Goal: Book appointment/travel/reservation

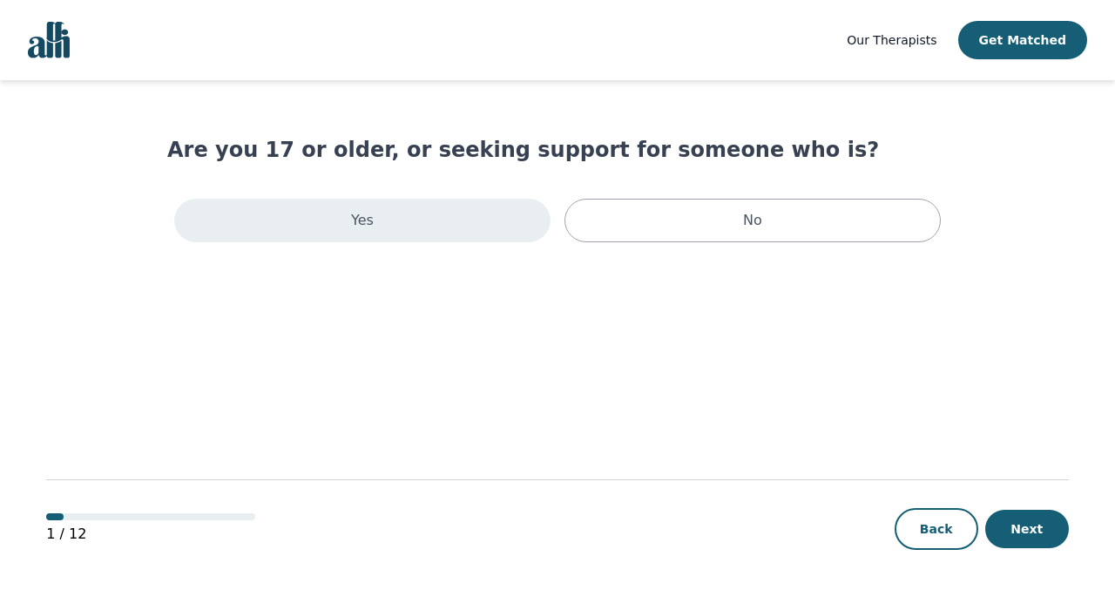
click at [524, 219] on div "Yes" at bounding box center [362, 221] width 376 height 44
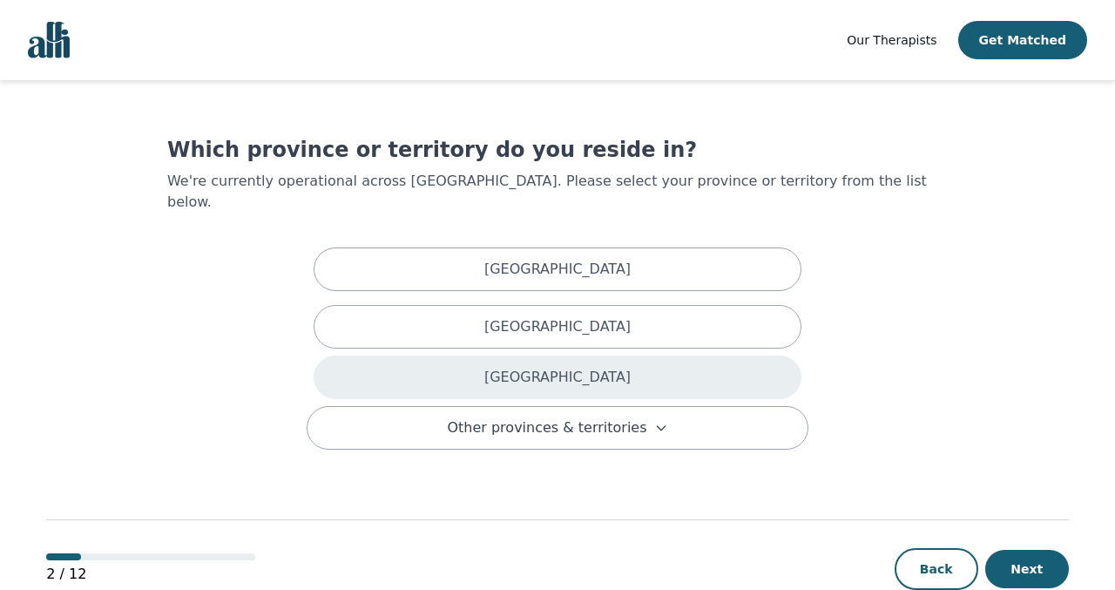
click at [500, 356] on div "Ontario" at bounding box center [558, 378] width 488 height 44
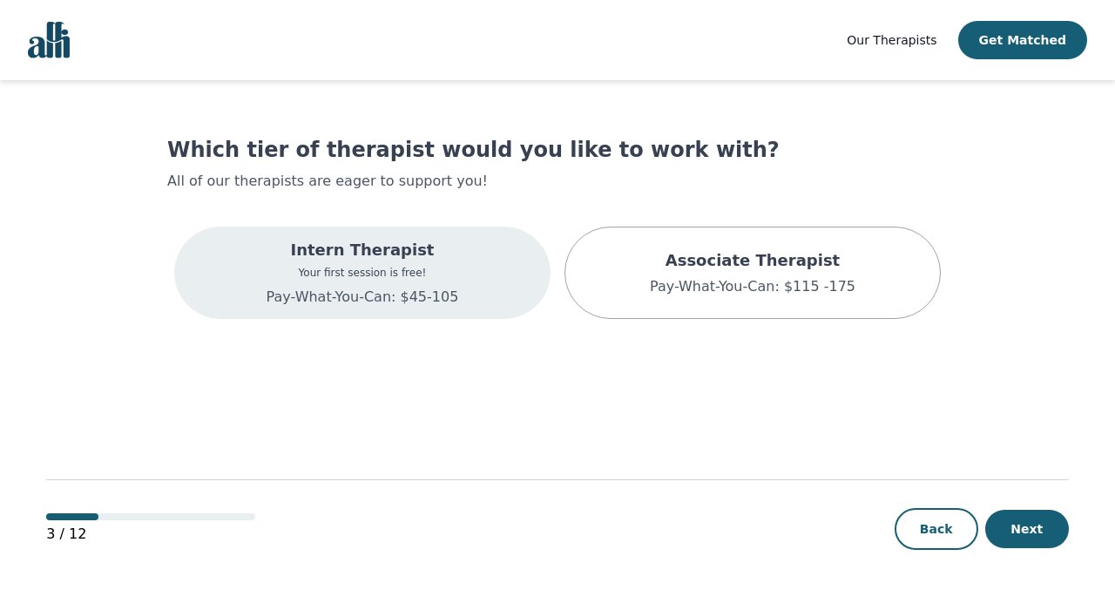
click at [455, 283] on div "Intern Therapist Your first session is free! Pay-What-You-Can: $45-105" at bounding box center [362, 273] width 376 height 92
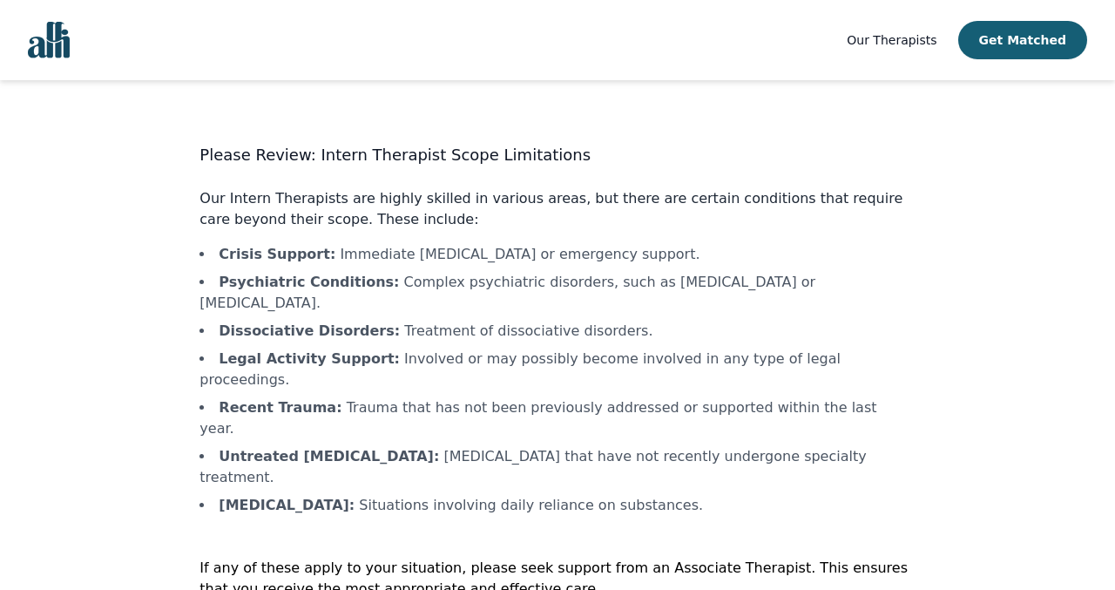
scroll to position [31, 0]
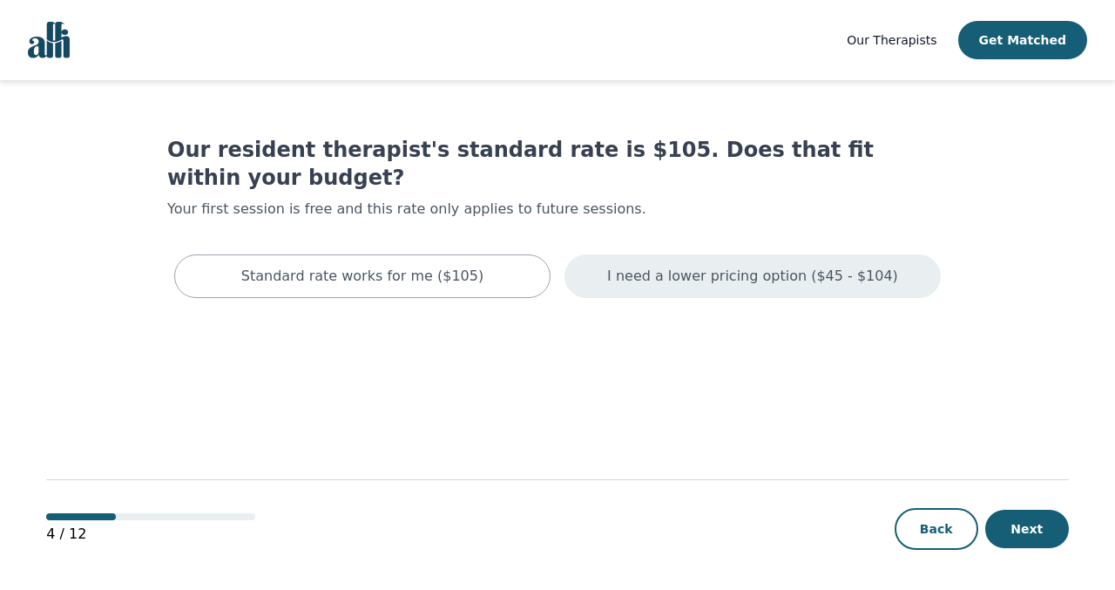
click at [612, 254] on div "I need a lower pricing option ($45 - $104)" at bounding box center [753, 276] width 376 height 44
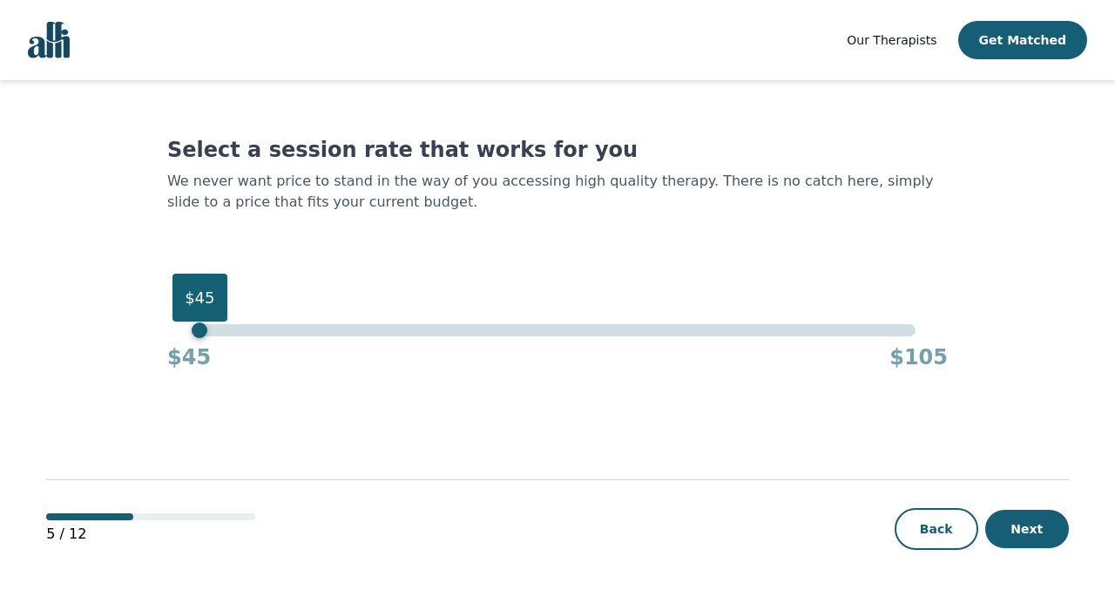
drag, startPoint x: 918, startPoint y: 329, endPoint x: 7, endPoint y: 317, distance: 910.8
click at [10, 318] on div "Our Therapists Get Matched Select a session rate that works for you We never wa…" at bounding box center [557, 296] width 1115 height 592
click at [983, 511] on button "Next" at bounding box center [1028, 529] width 84 height 38
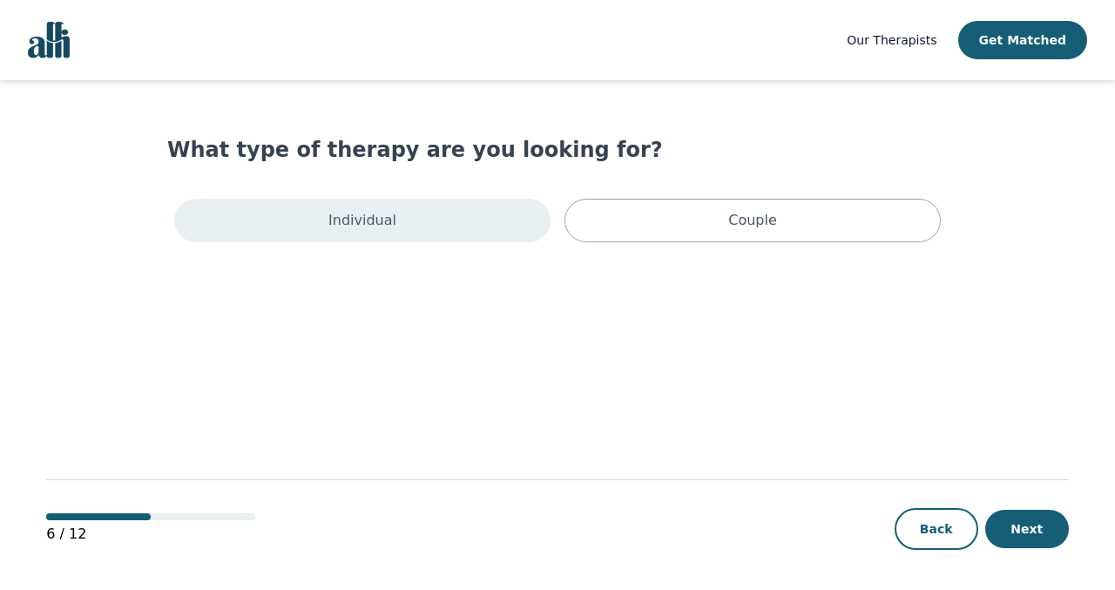
click at [499, 227] on div "Individual" at bounding box center [362, 221] width 376 height 44
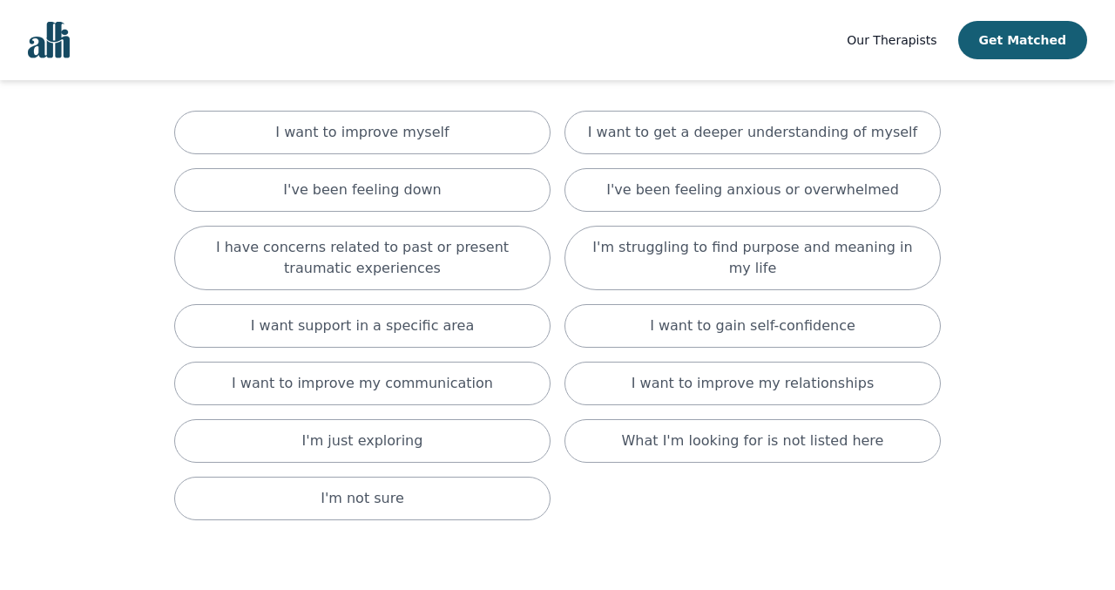
scroll to position [118, 0]
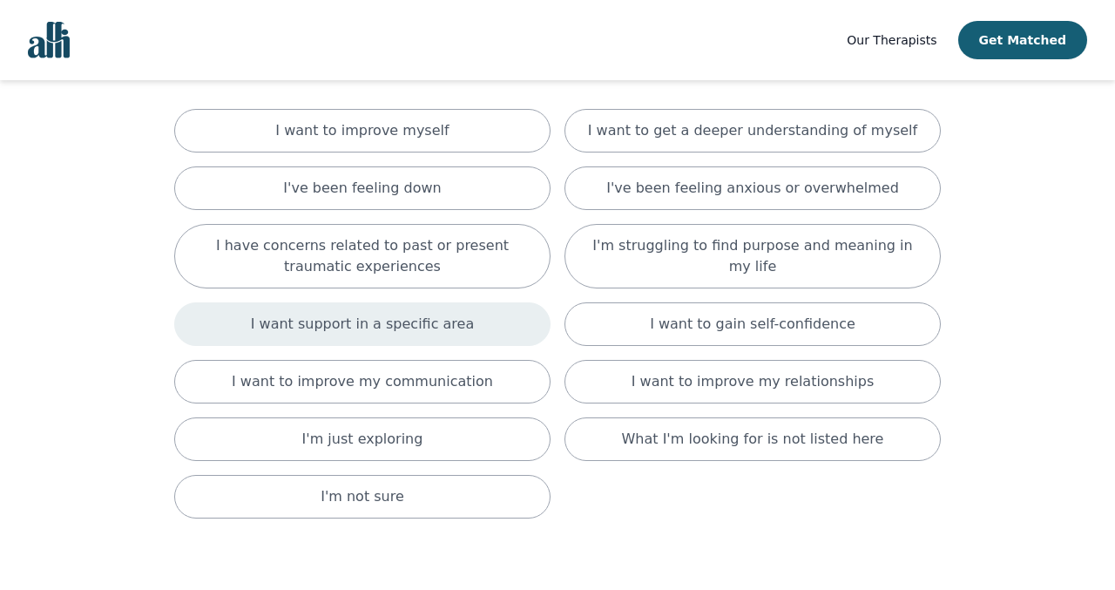
click at [404, 323] on p "I want support in a specific area" at bounding box center [363, 324] width 224 height 21
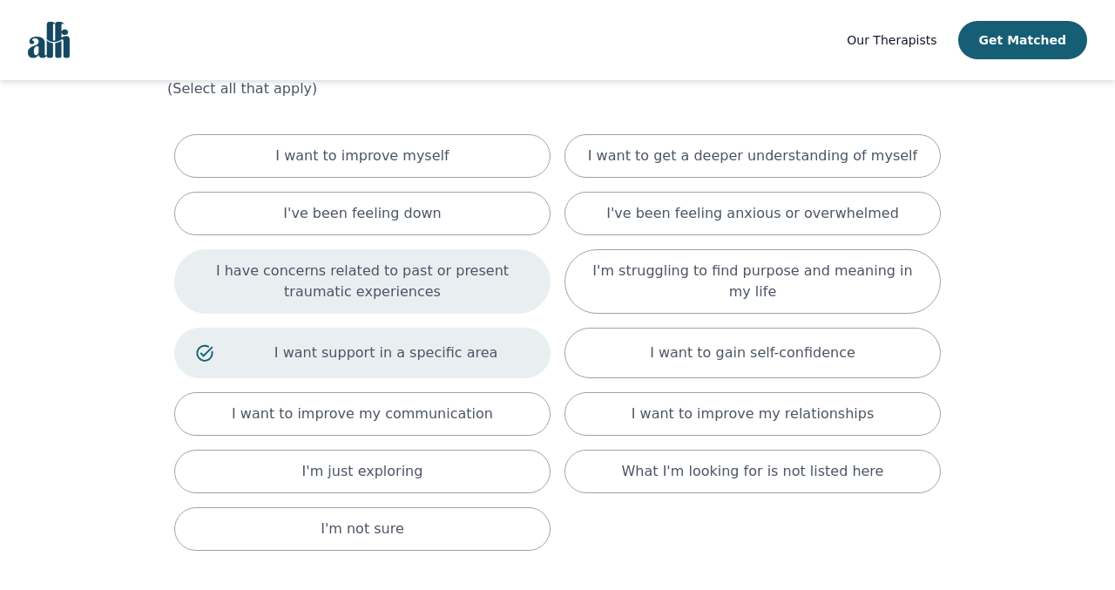
scroll to position [91, 0]
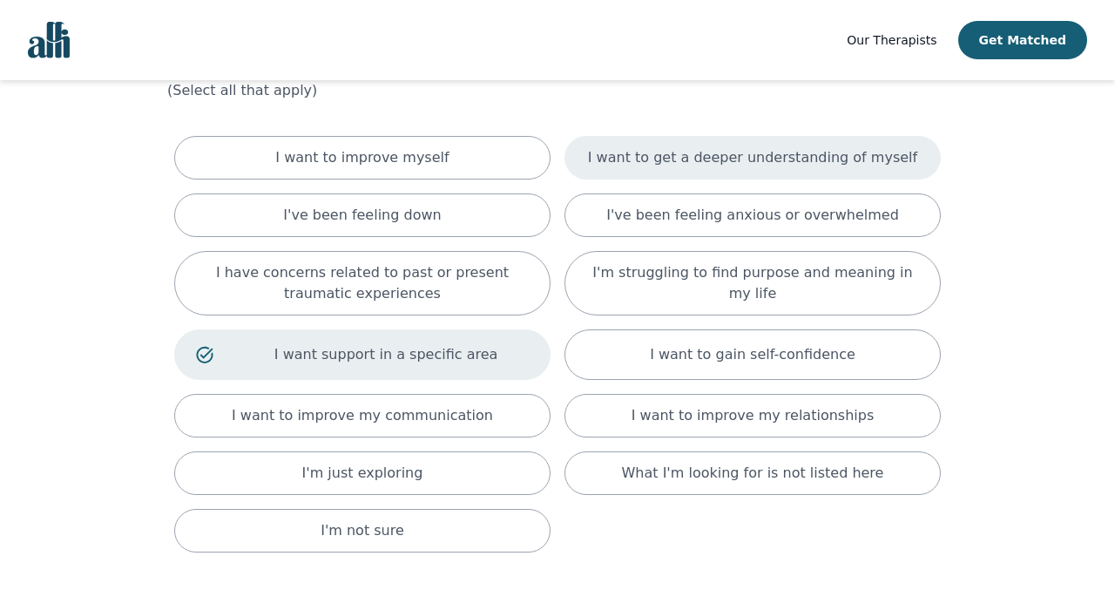
click at [640, 163] on p "I want to get a deeper understanding of myself" at bounding box center [752, 157] width 329 height 21
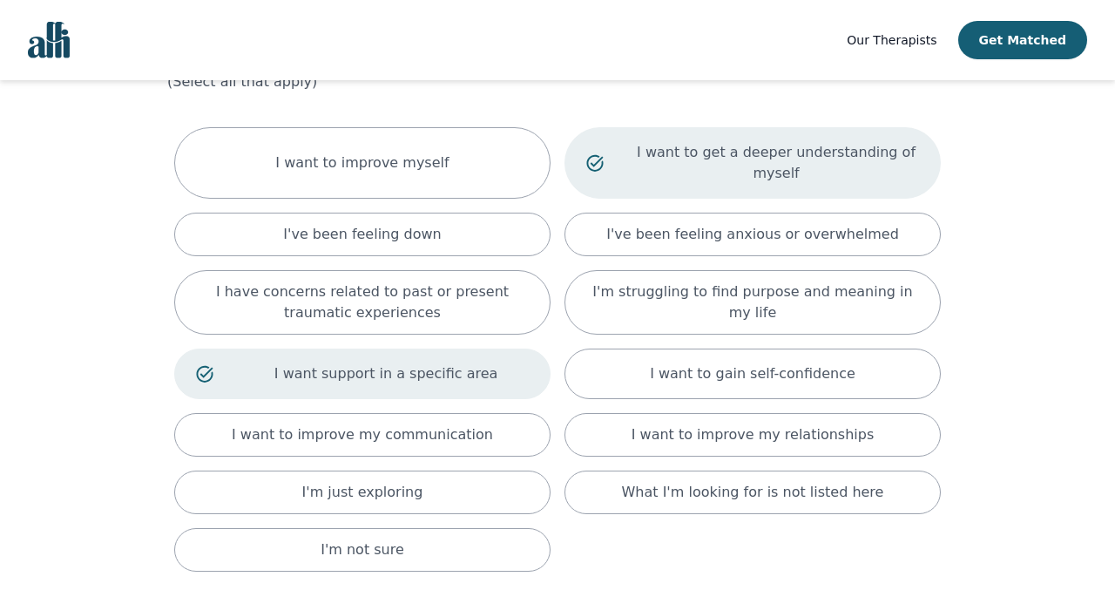
scroll to position [96, 0]
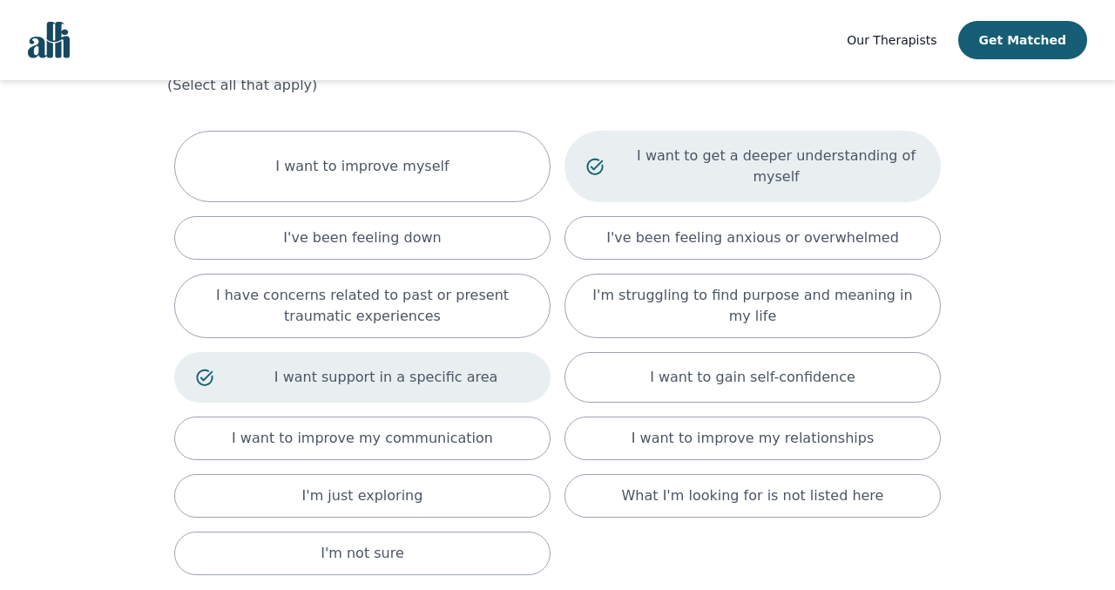
click at [596, 112] on div "What are you hoping to accomplish in your therapy sessions? (Select all that ap…" at bounding box center [557, 311] width 781 height 542
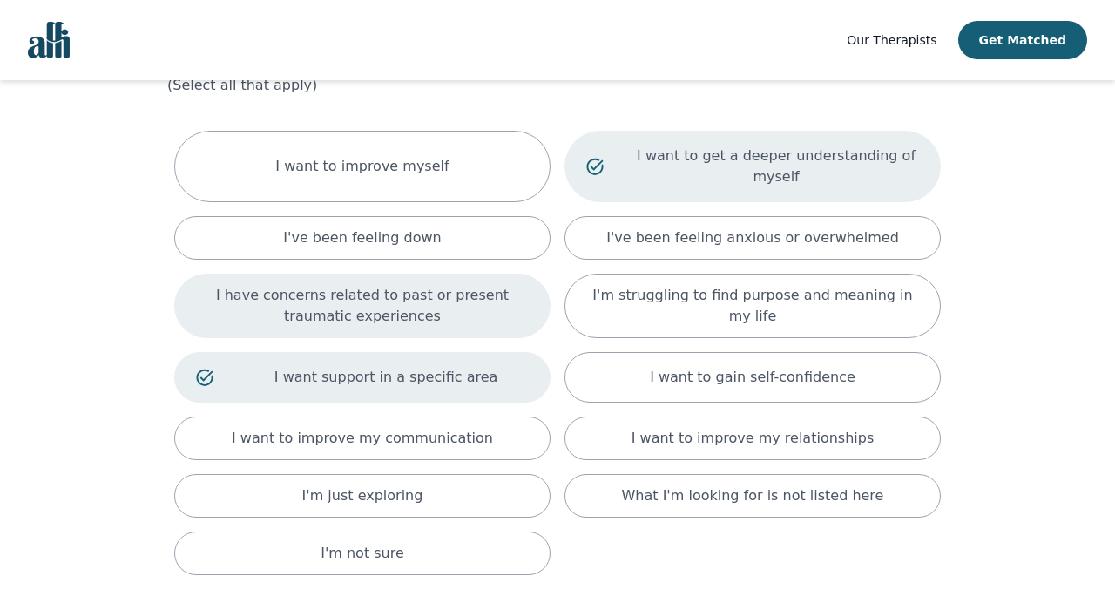
click at [462, 284] on div "I have concerns related to past or present traumatic experiences" at bounding box center [362, 306] width 376 height 64
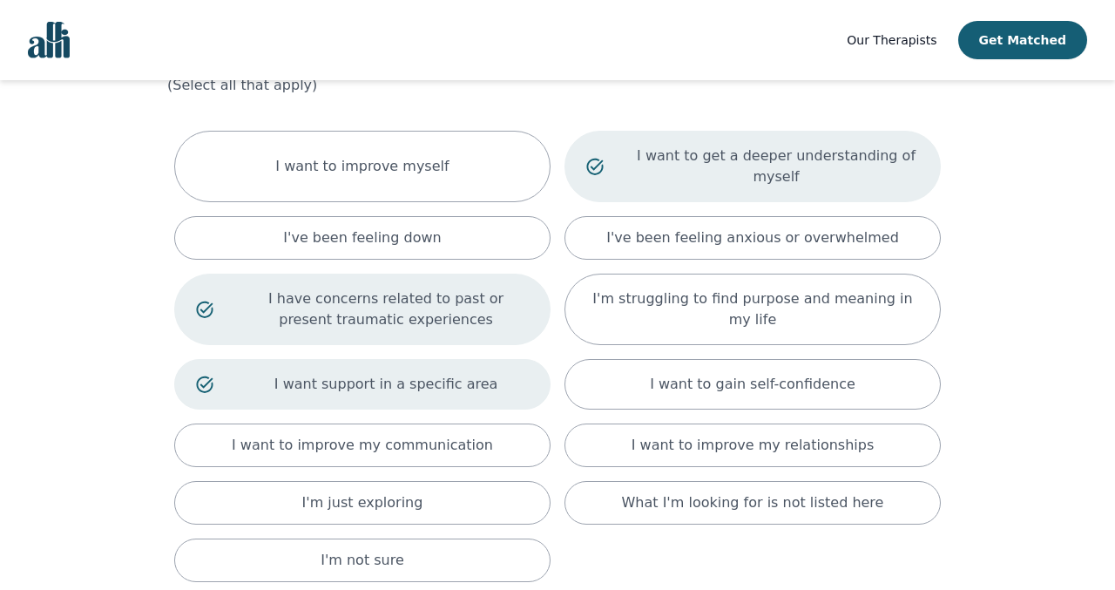
click at [607, 177] on div "I want to get a deeper understanding of myself" at bounding box center [753, 166] width 376 height 71
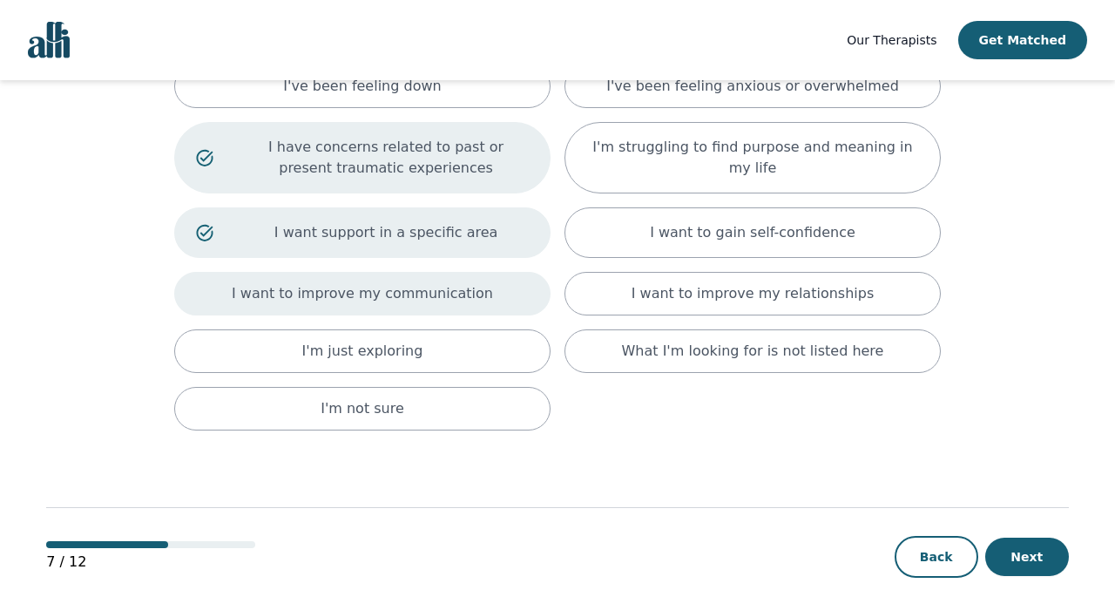
scroll to position [228, 0]
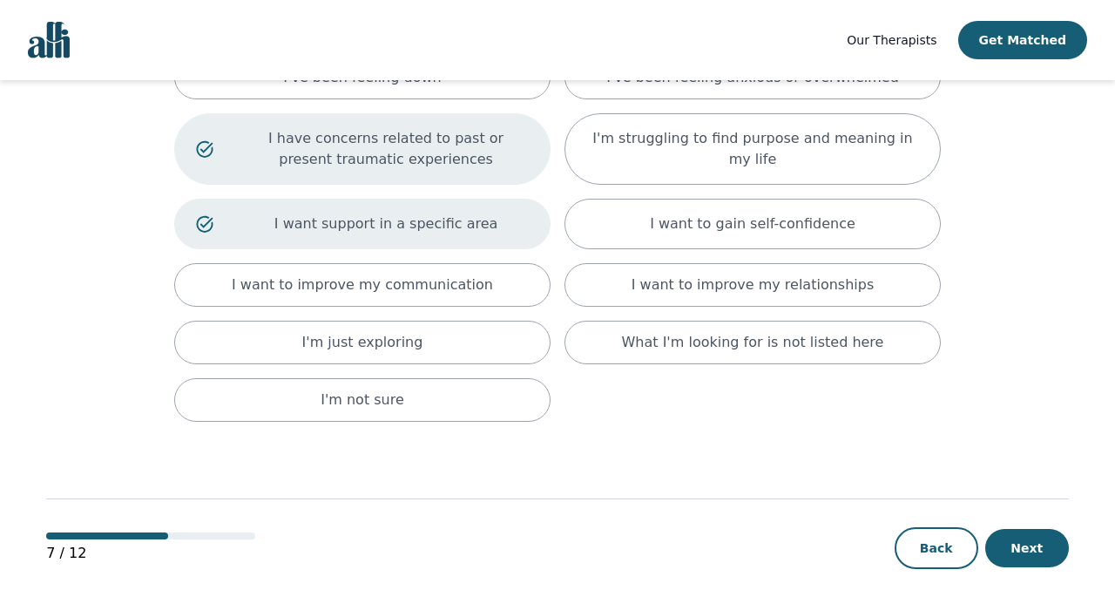
drag, startPoint x: 1001, startPoint y: 540, endPoint x: 1001, endPoint y: 521, distance: 19.2
click at [983, 511] on div "7 / 12 Back Next" at bounding box center [557, 520] width 1022 height 182
click at [983, 511] on button "Next" at bounding box center [1028, 548] width 84 height 38
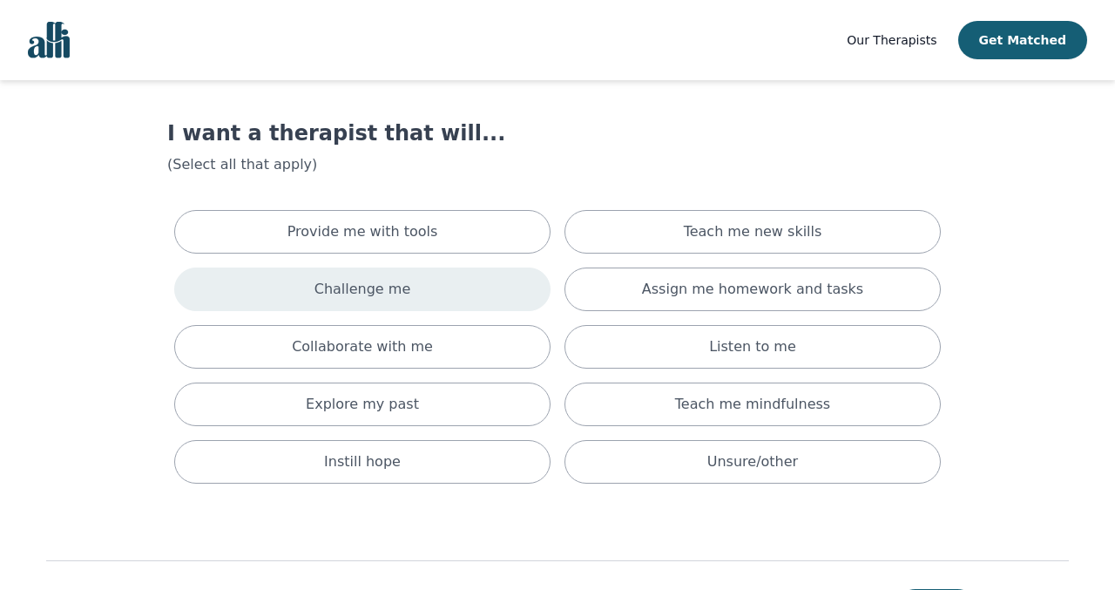
scroll to position [19, 0]
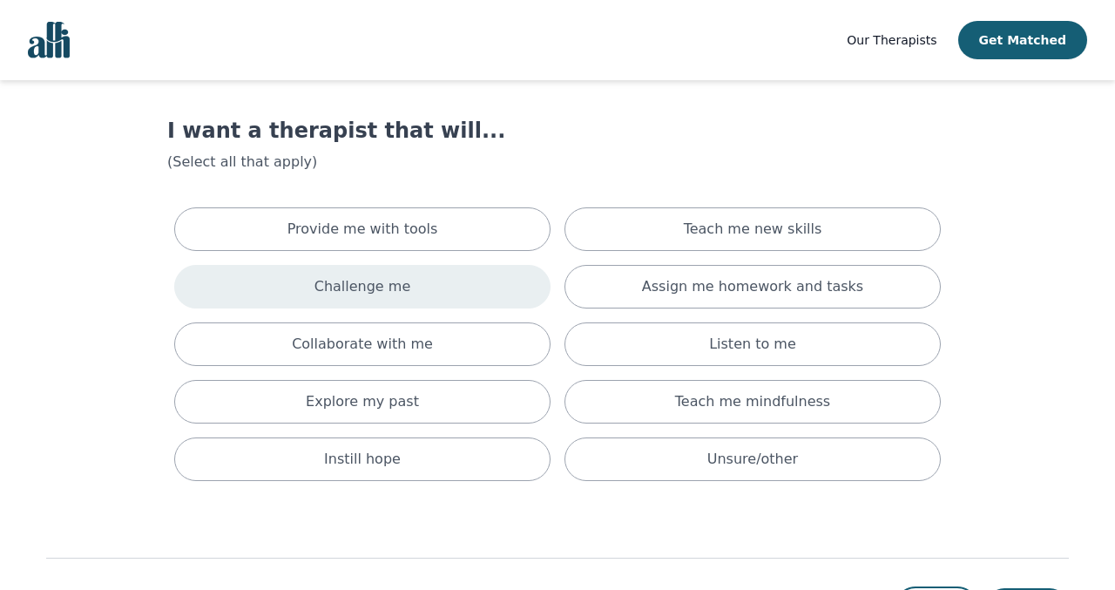
click at [464, 307] on div "Challenge me" at bounding box center [362, 287] width 376 height 44
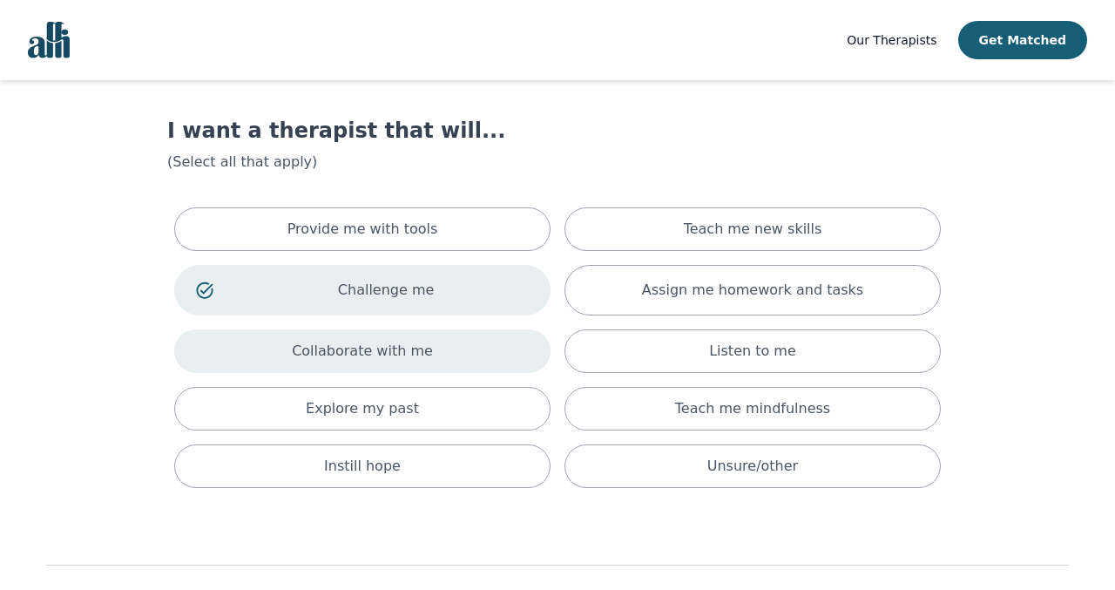
click at [458, 352] on div "Collaborate with me" at bounding box center [362, 351] width 376 height 44
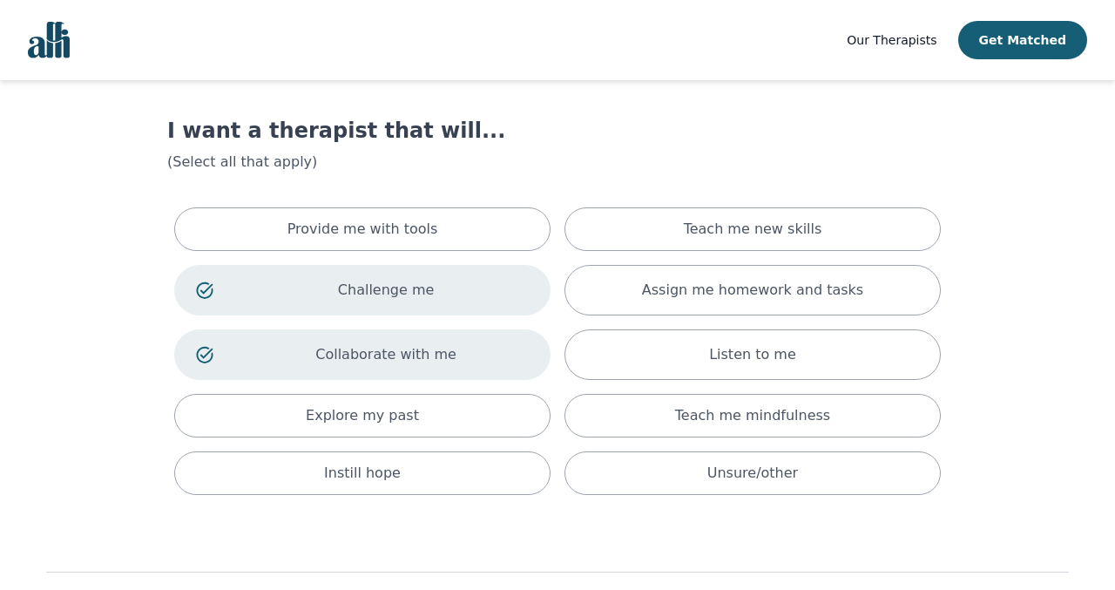
click at [453, 389] on div "Provide me with tools Teach me new skills Challenge me Assign me homework and t…" at bounding box center [557, 351] width 781 height 302
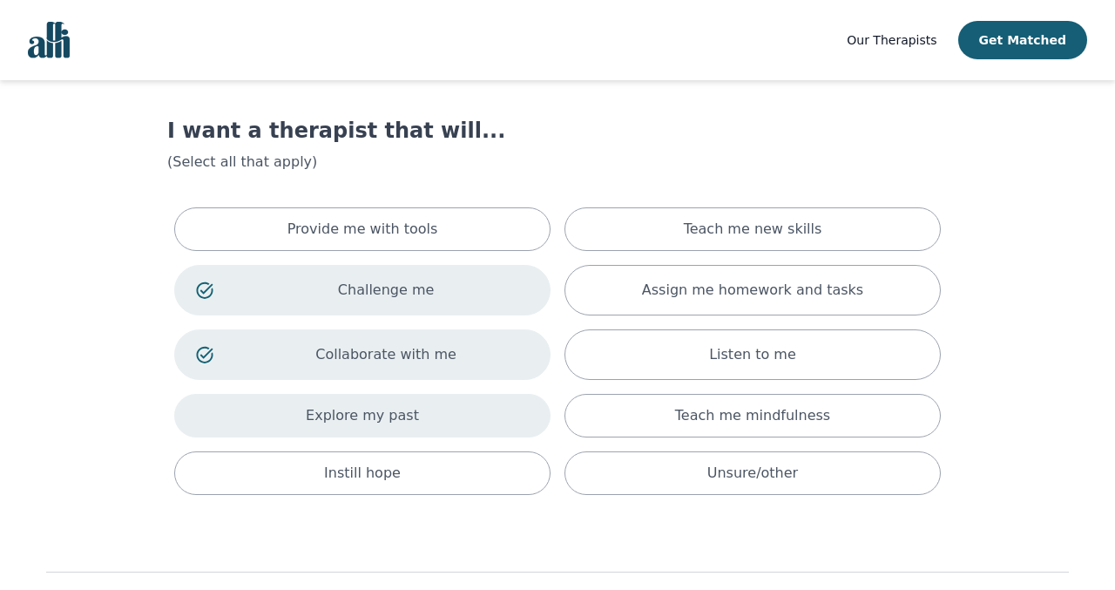
click at [453, 405] on div "Explore my past" at bounding box center [362, 416] width 376 height 44
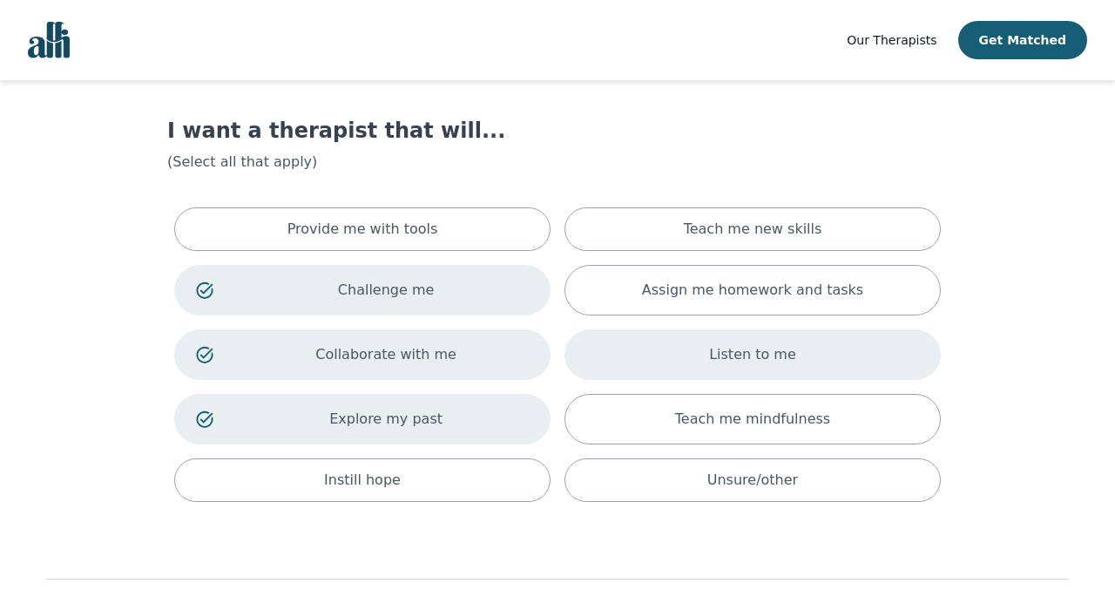
click at [735, 370] on div "Listen to me" at bounding box center [753, 354] width 376 height 51
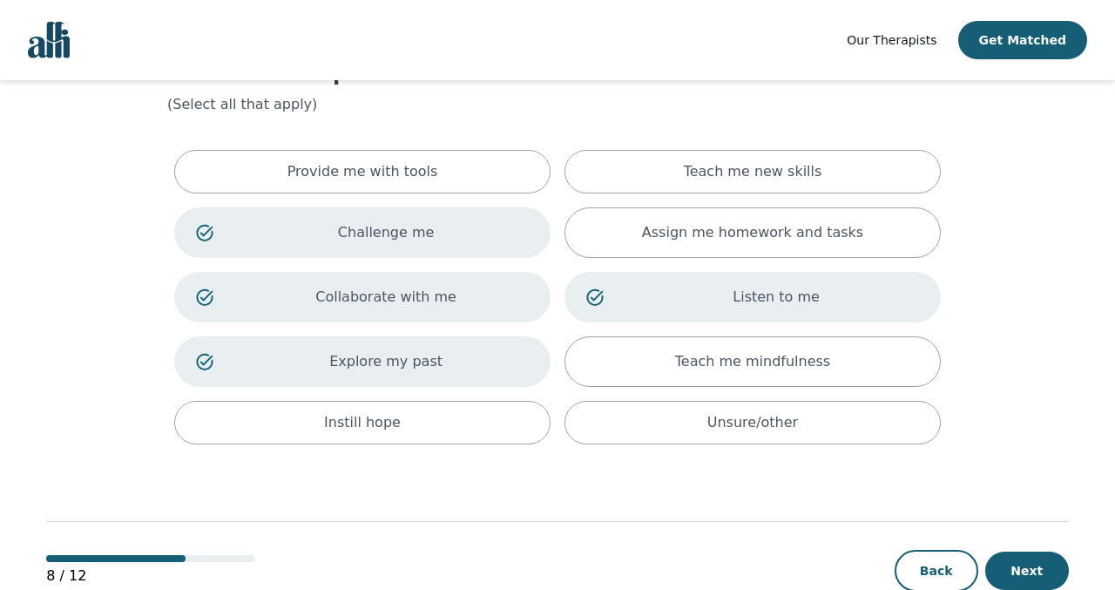
scroll to position [94, 0]
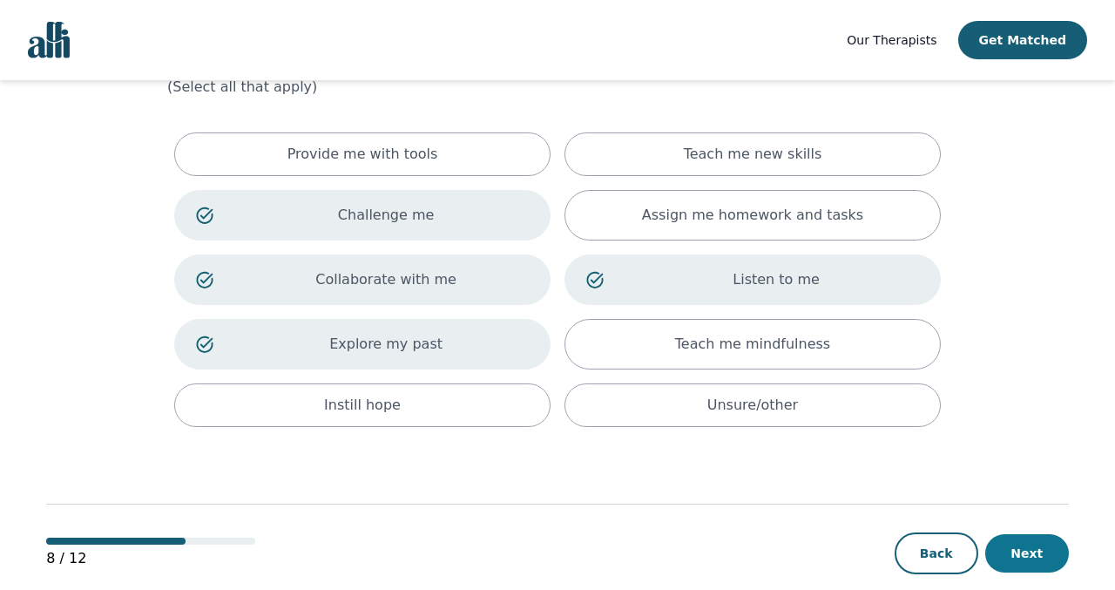
click at [983, 511] on button "Next" at bounding box center [1028, 553] width 84 height 38
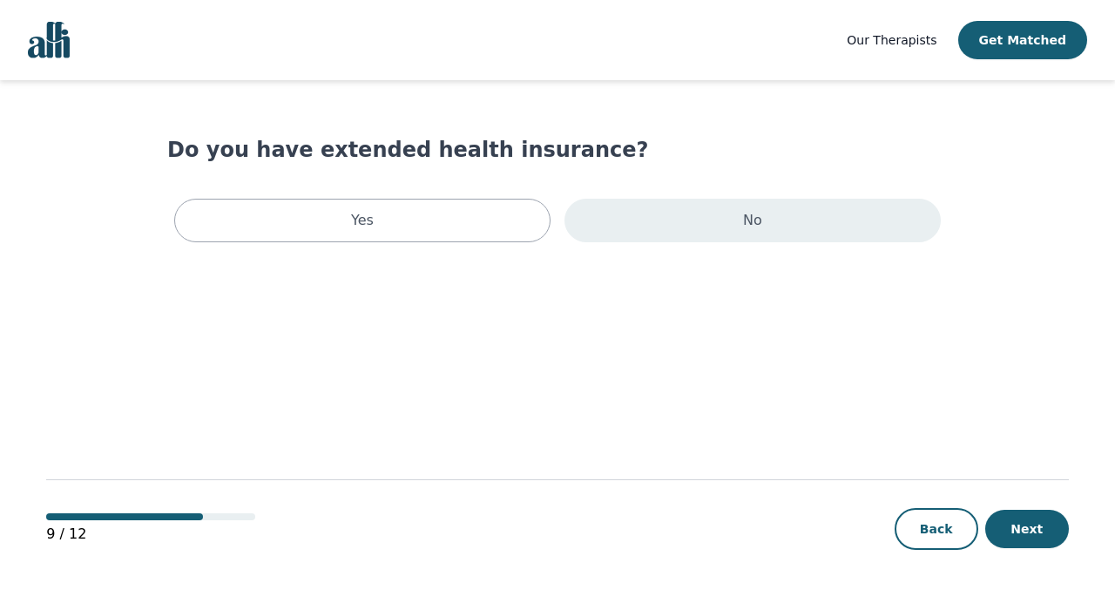
click at [608, 207] on div "No" at bounding box center [753, 221] width 376 height 44
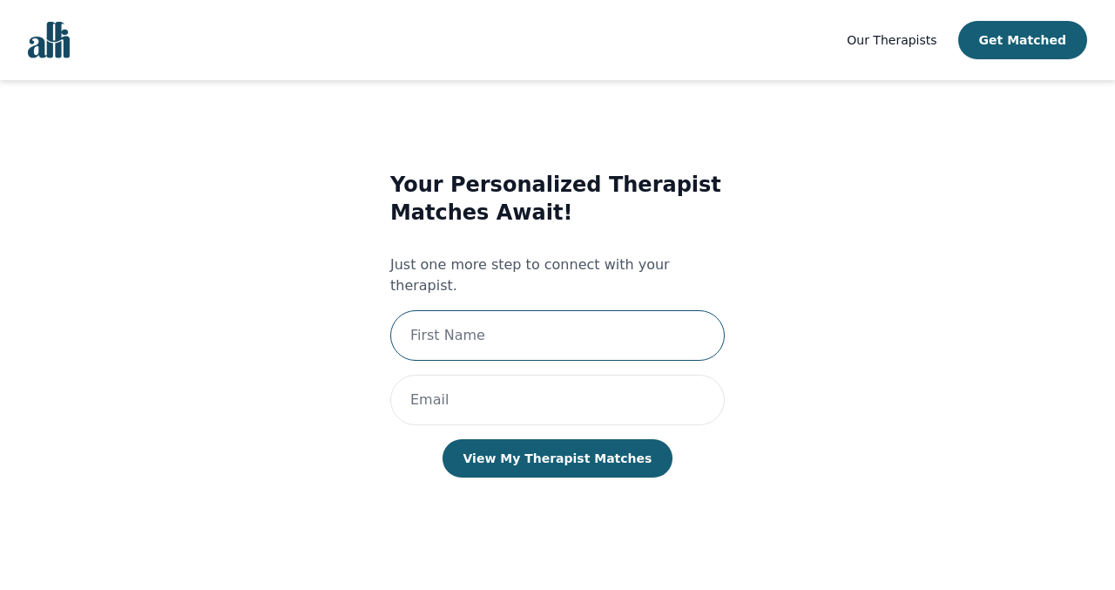
click at [546, 325] on input "text" at bounding box center [557, 335] width 335 height 51
type input "Naomi"
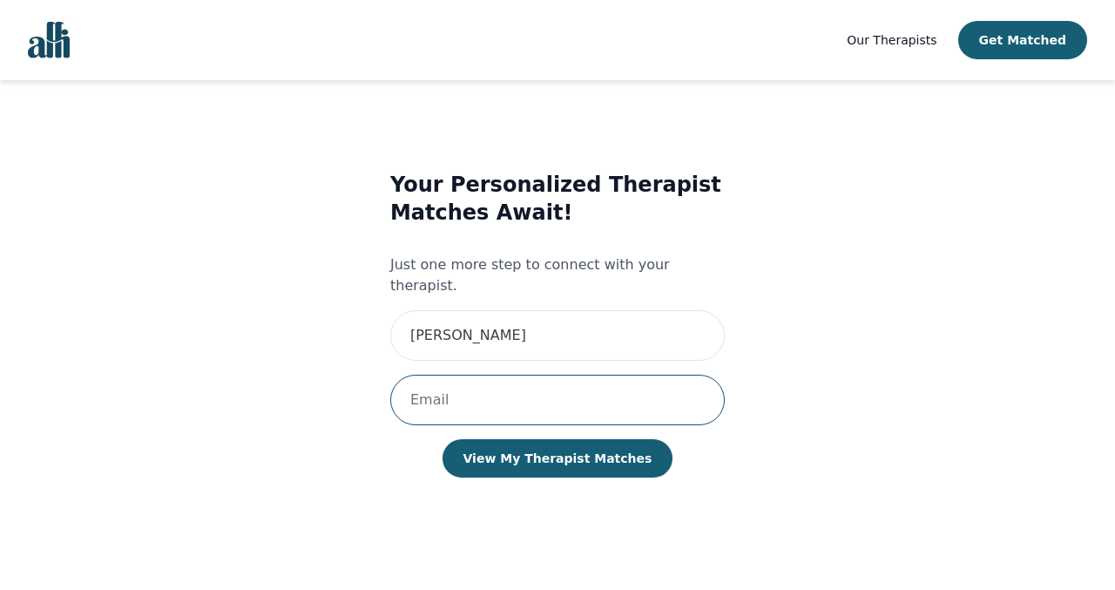
click at [521, 376] on input "email" at bounding box center [557, 400] width 335 height 51
type input "naomiabimbola@hotmail.com"
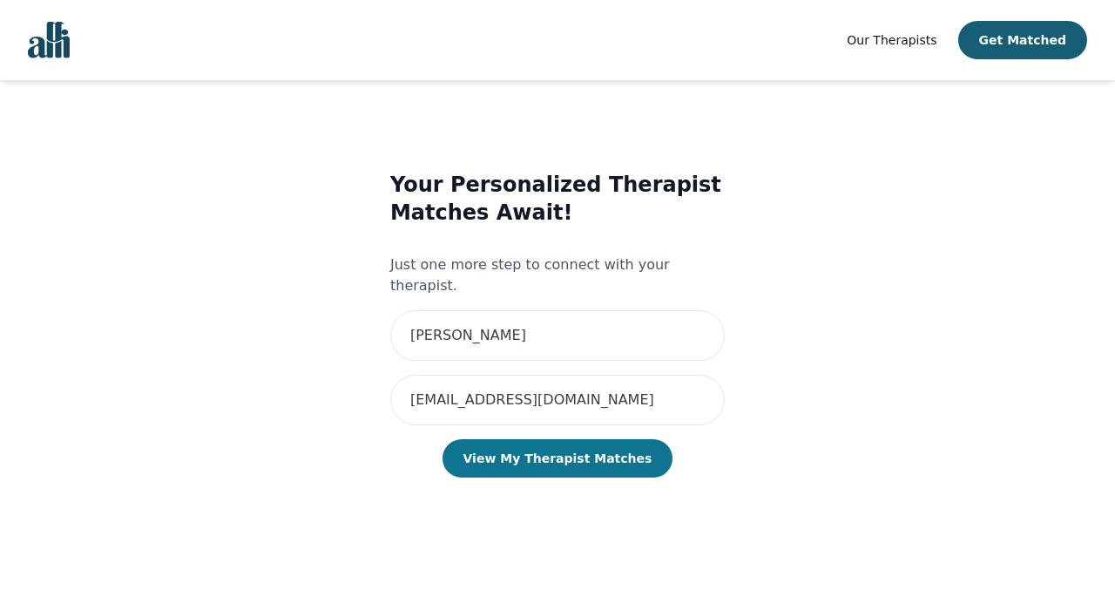
click at [541, 439] on button "View My Therapist Matches" at bounding box center [558, 458] width 231 height 38
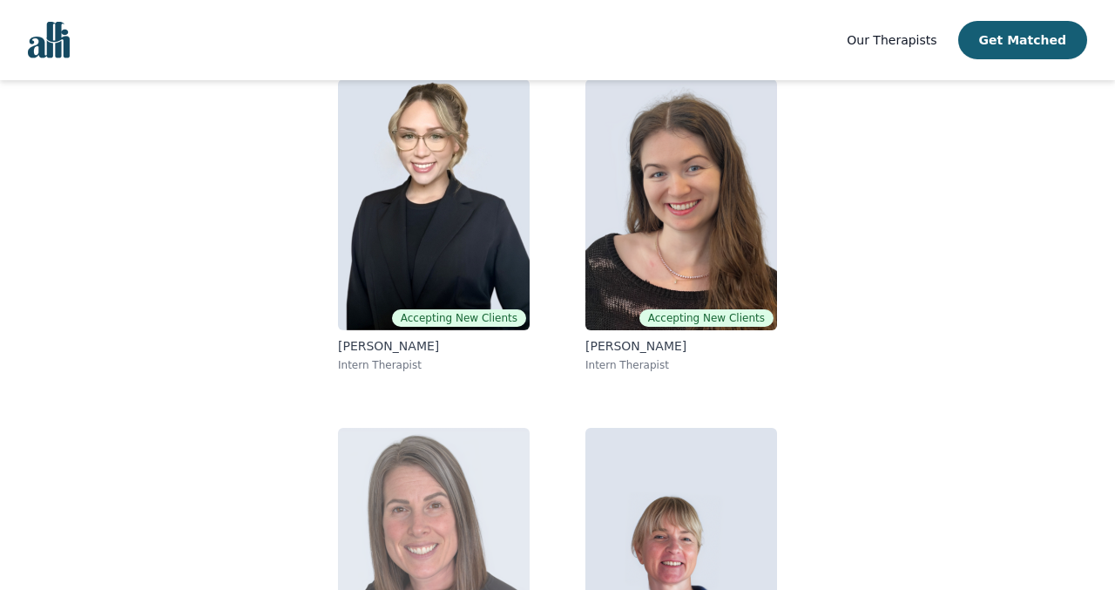
scroll to position [101, 0]
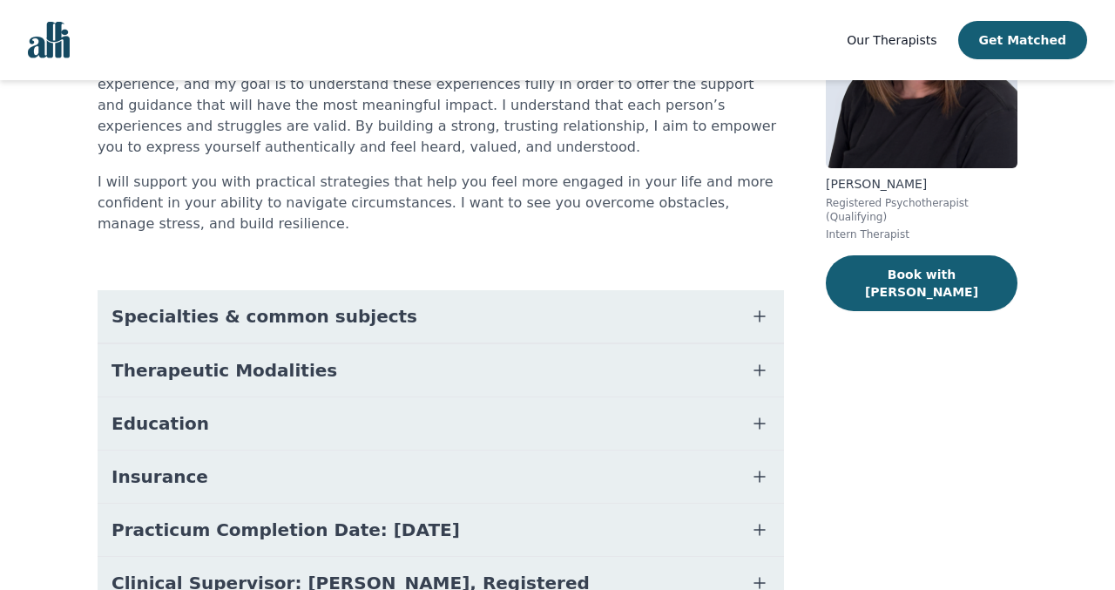
scroll to position [206, 0]
click at [378, 296] on button "Specialties & common subjects" at bounding box center [441, 315] width 687 height 52
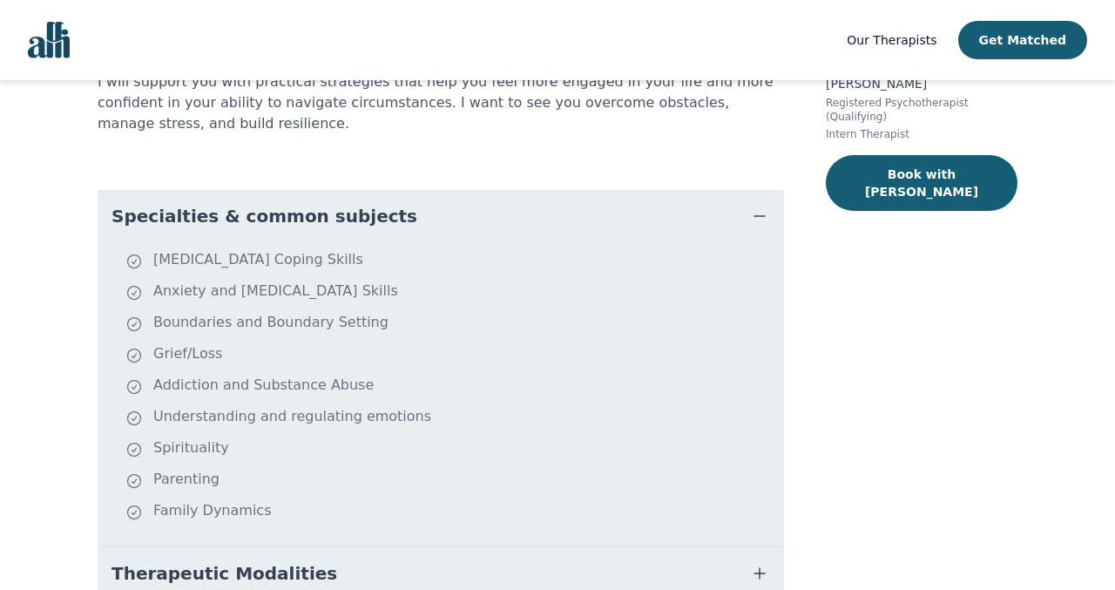
scroll to position [307, 0]
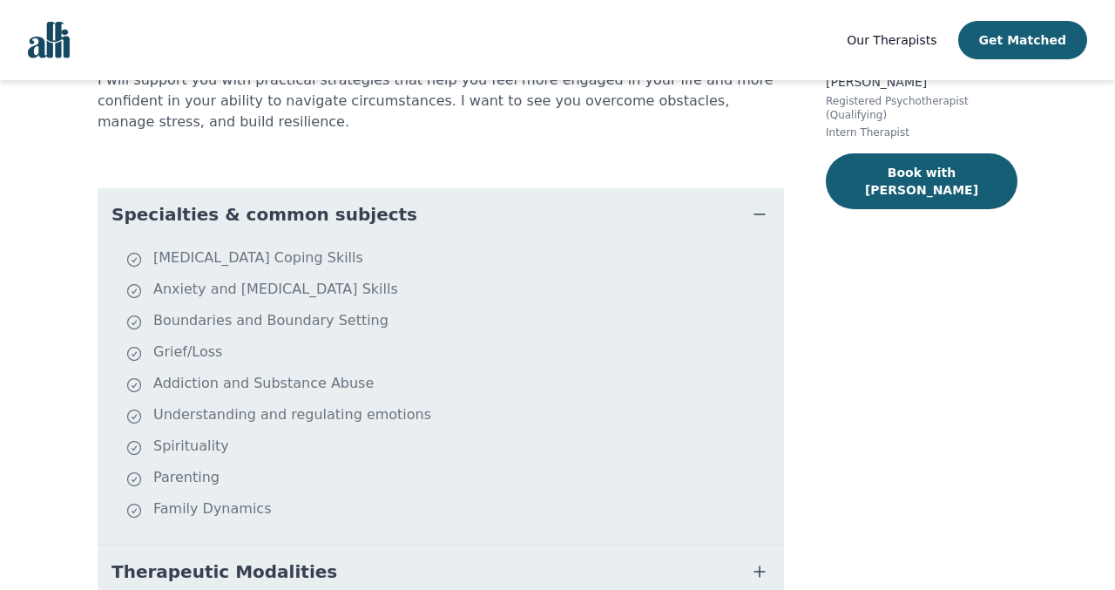
click at [397, 227] on button "Specialties & common subjects" at bounding box center [441, 214] width 687 height 52
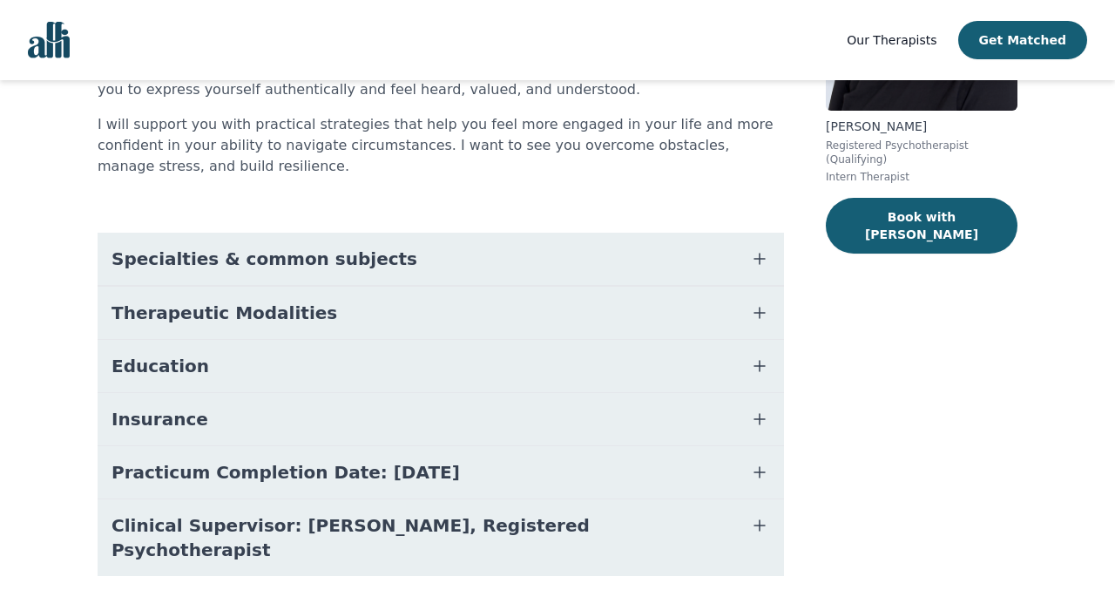
scroll to position [295, 0]
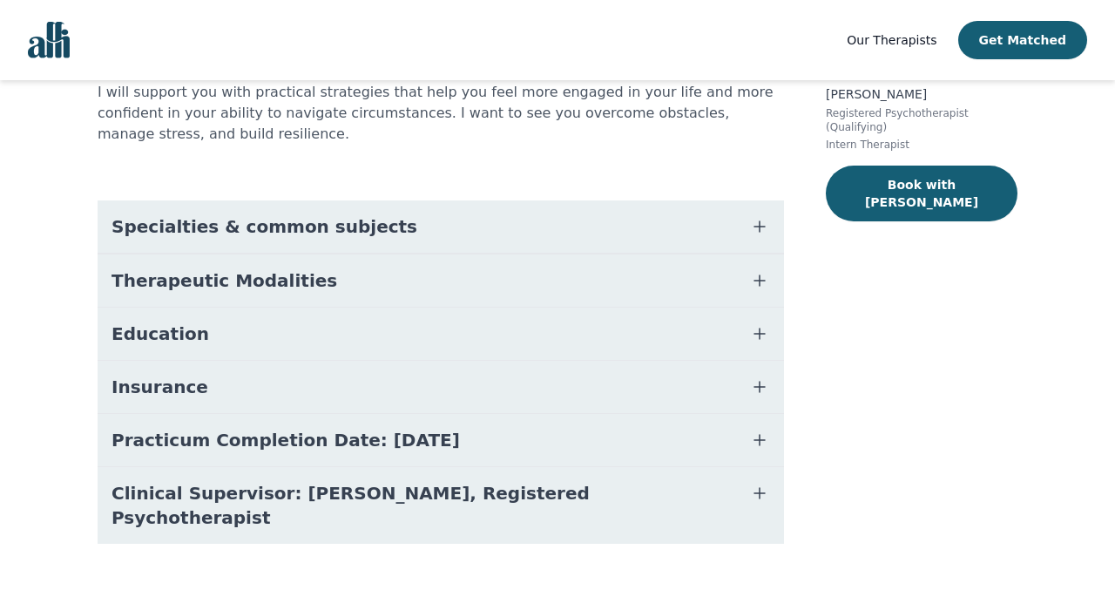
click at [336, 296] on button "Therapeutic Modalities" at bounding box center [441, 280] width 687 height 52
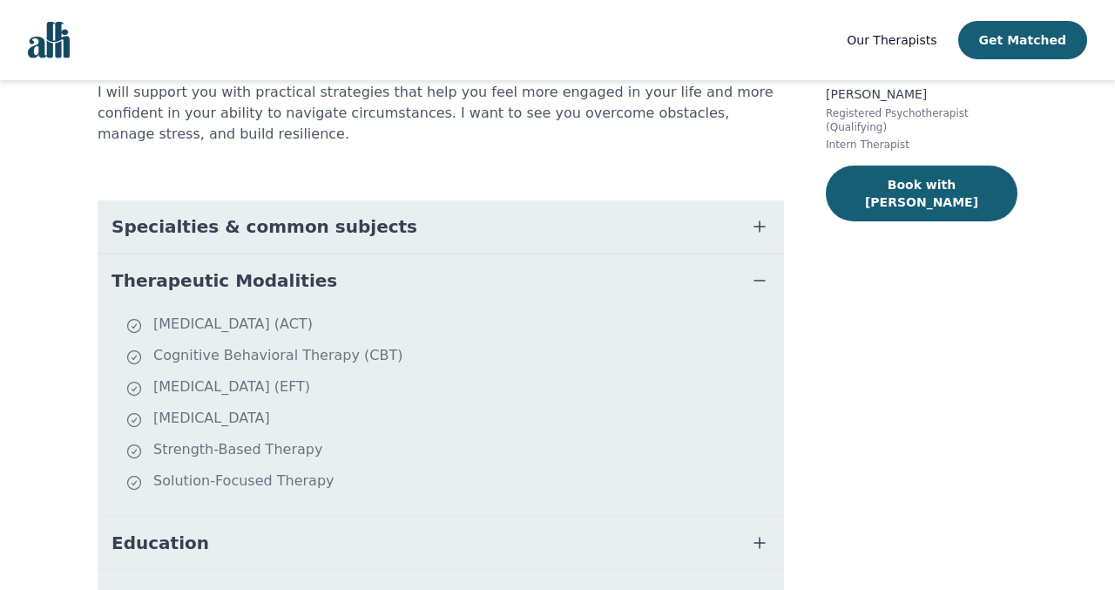
click at [336, 291] on button "Therapeutic Modalities" at bounding box center [441, 280] width 687 height 52
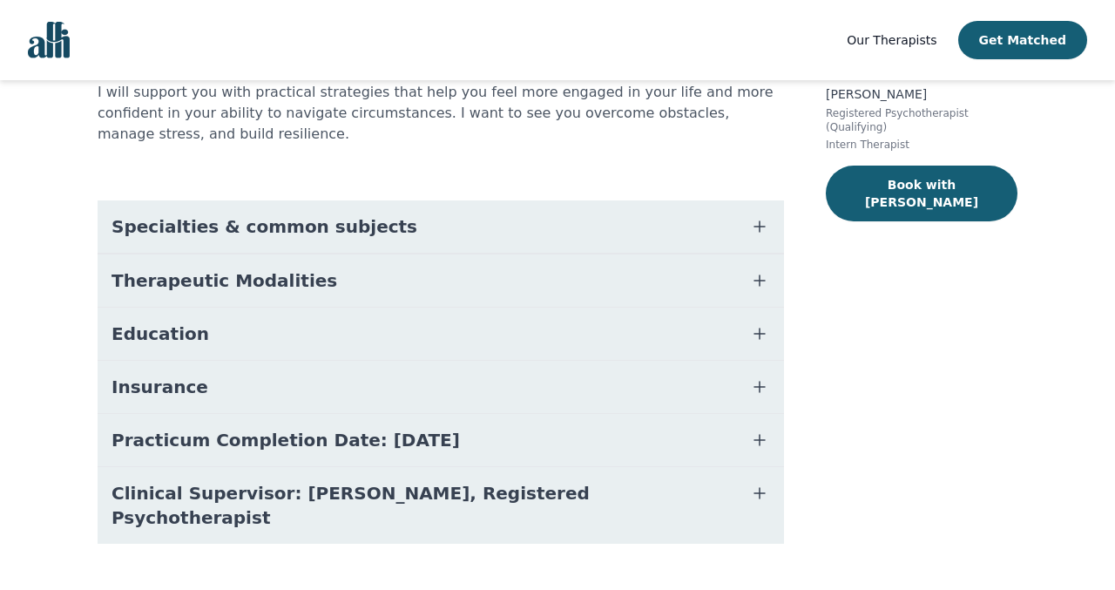
click at [405, 497] on span "Clinical Supervisor: Gillian Inksetter, Registered Psychotherapist" at bounding box center [420, 505] width 617 height 49
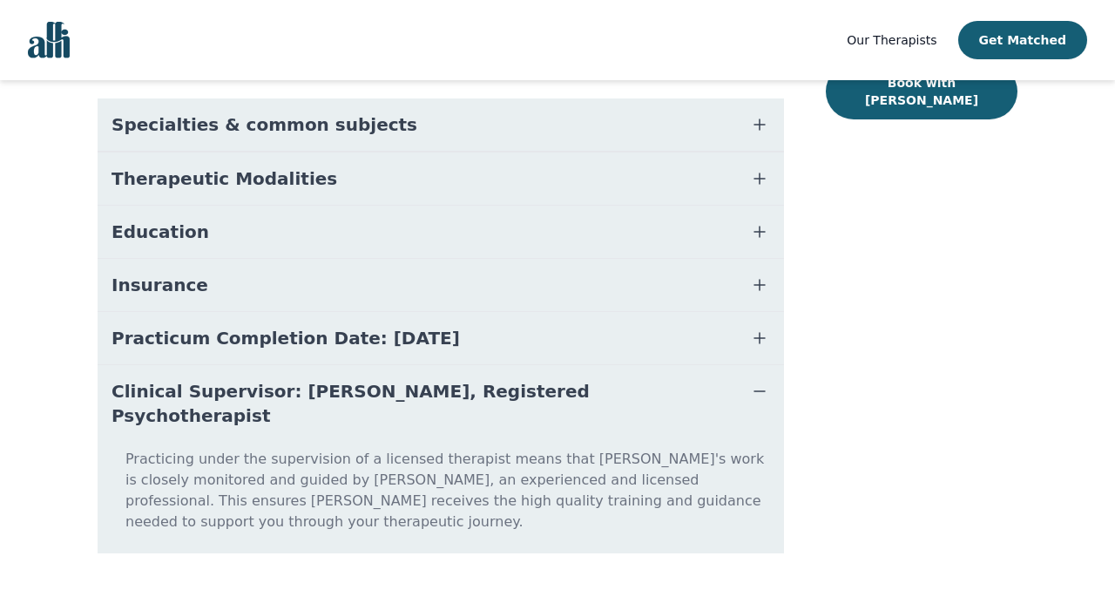
click at [437, 388] on span "Clinical Supervisor: Gillian Inksetter, Registered Psychotherapist" at bounding box center [420, 403] width 617 height 49
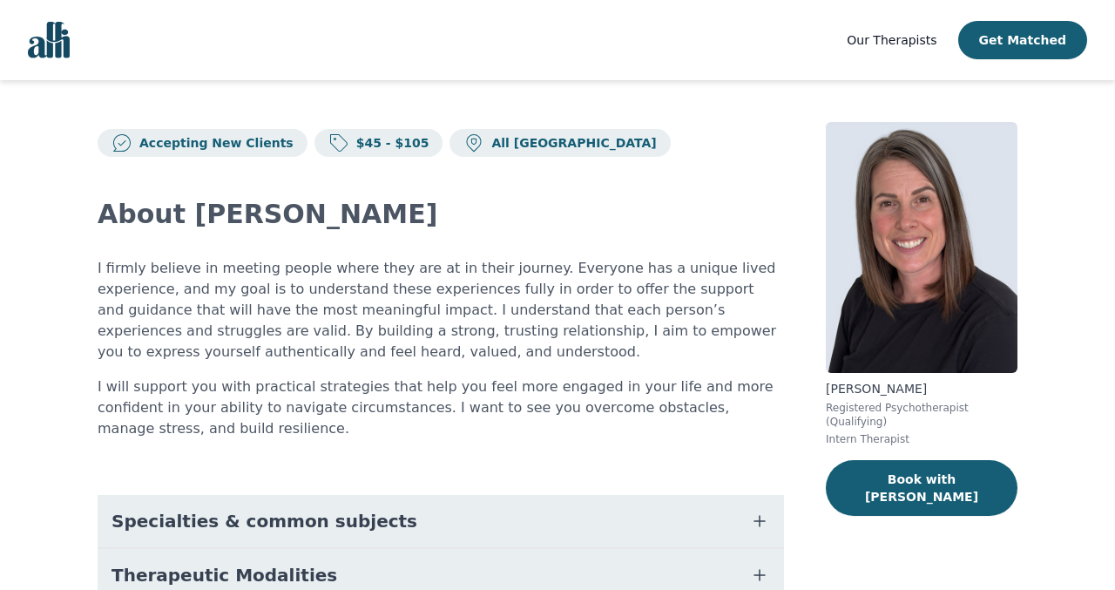
scroll to position [18, 0]
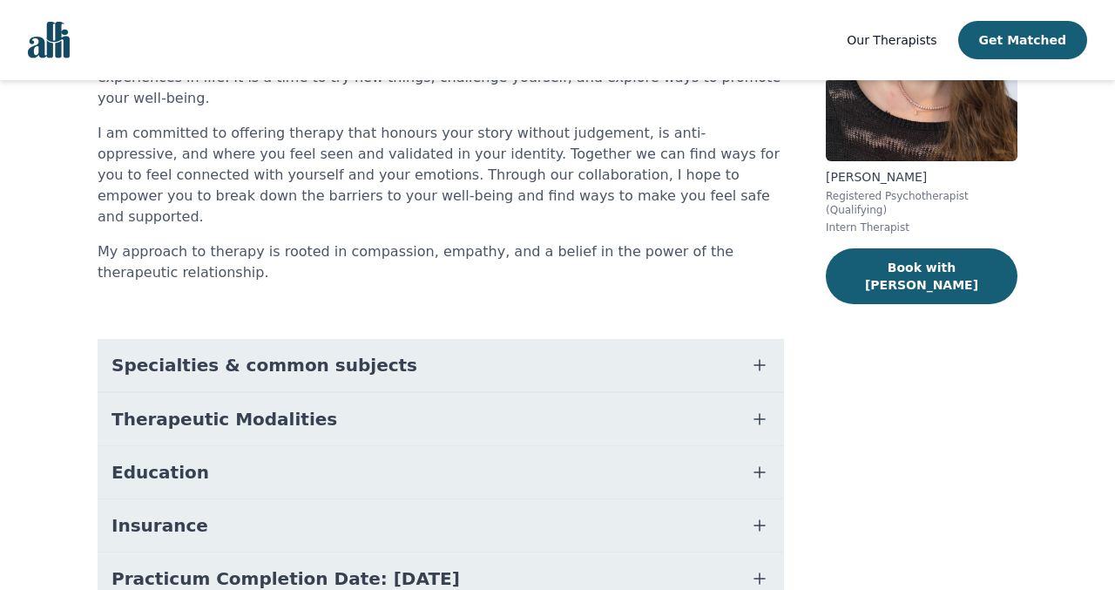
scroll to position [260, 0]
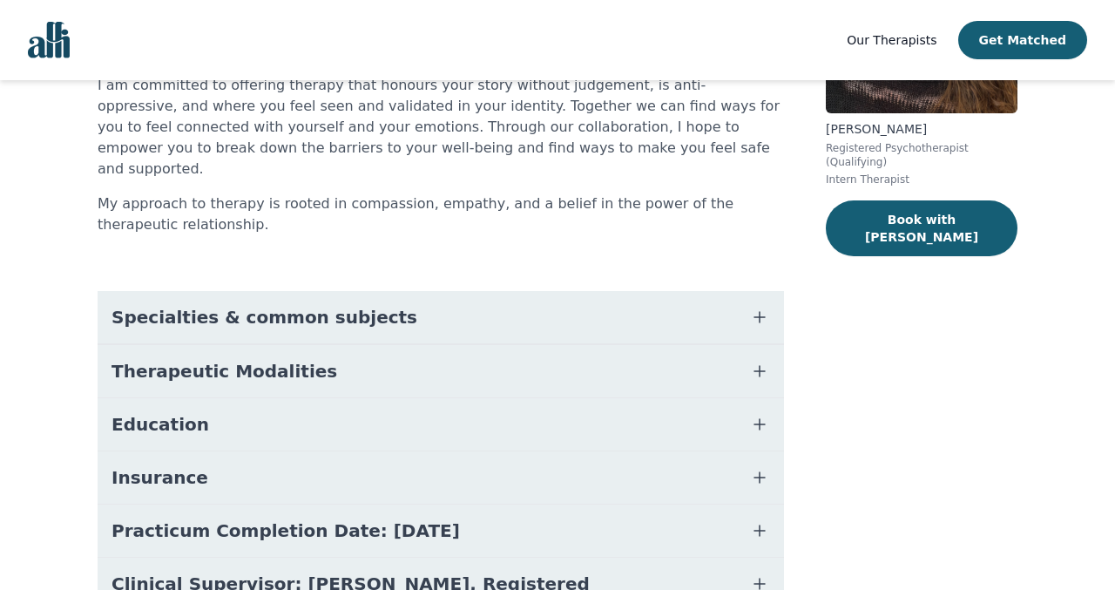
click at [541, 291] on button "Specialties & common subjects" at bounding box center [441, 317] width 687 height 52
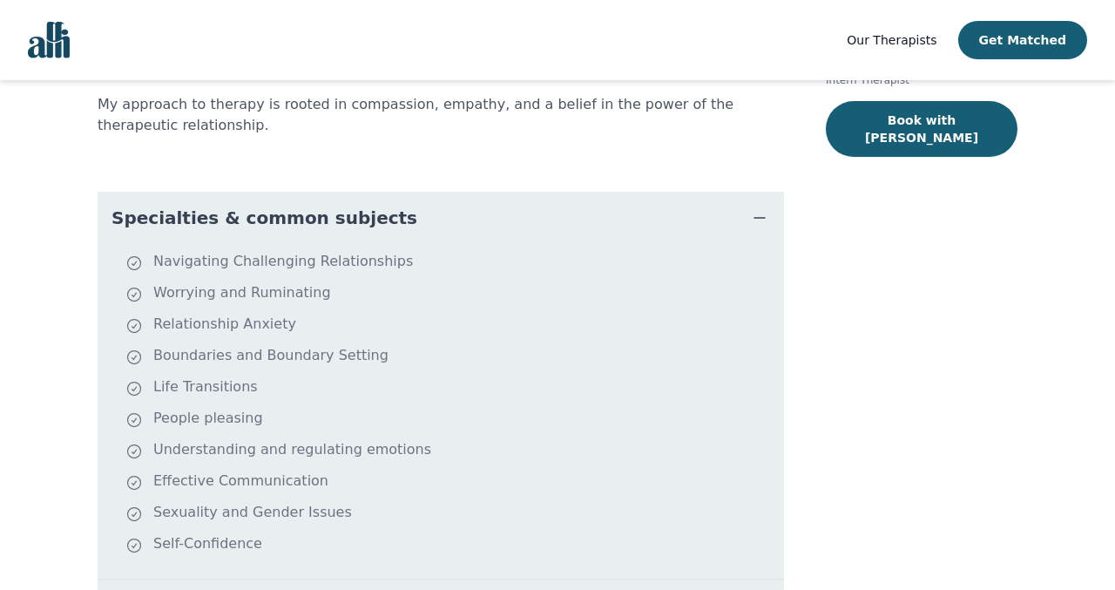
scroll to position [509, 0]
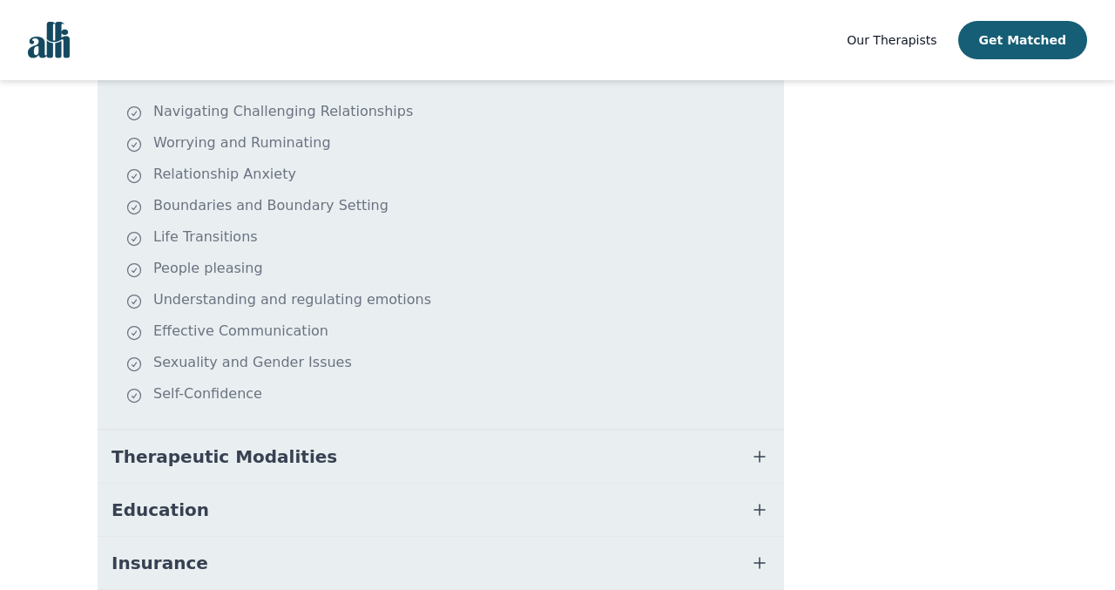
click at [408, 431] on button "Therapeutic Modalities" at bounding box center [441, 457] width 687 height 52
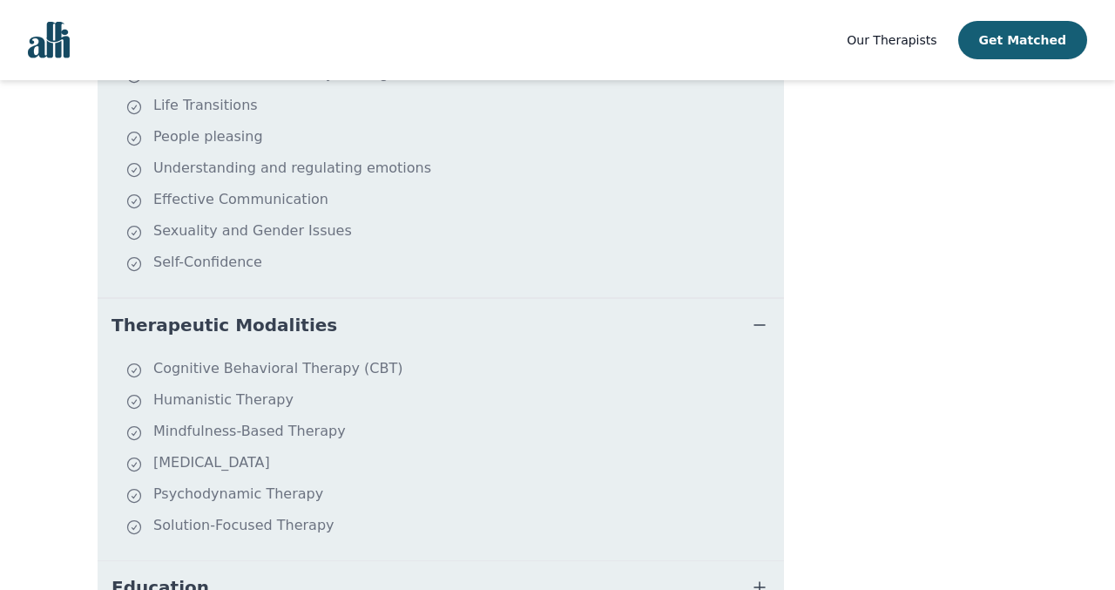
scroll to position [638, 0]
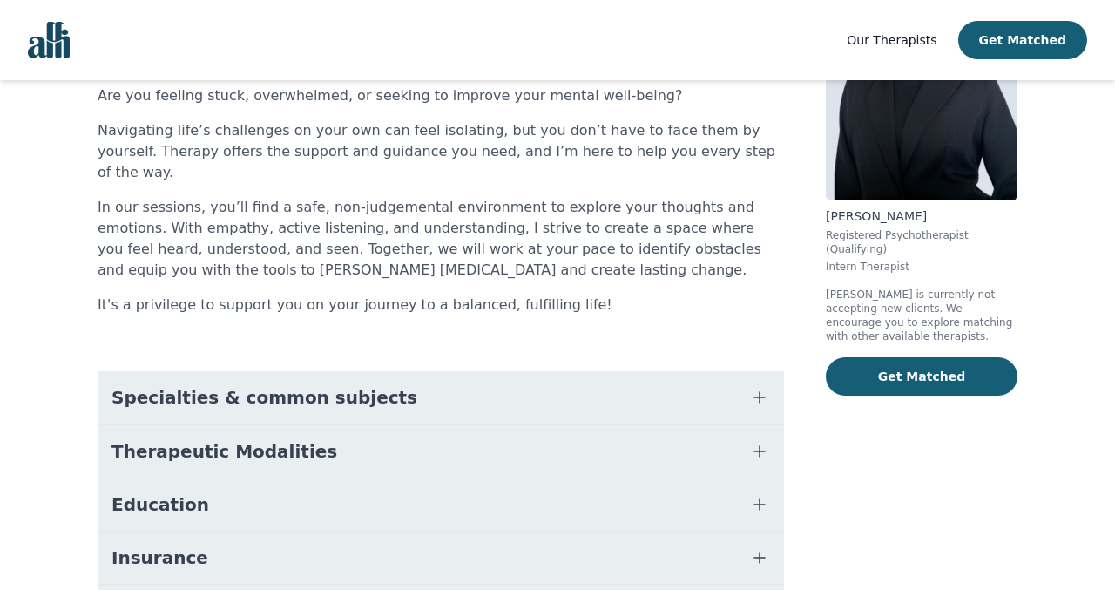
scroll to position [206, 0]
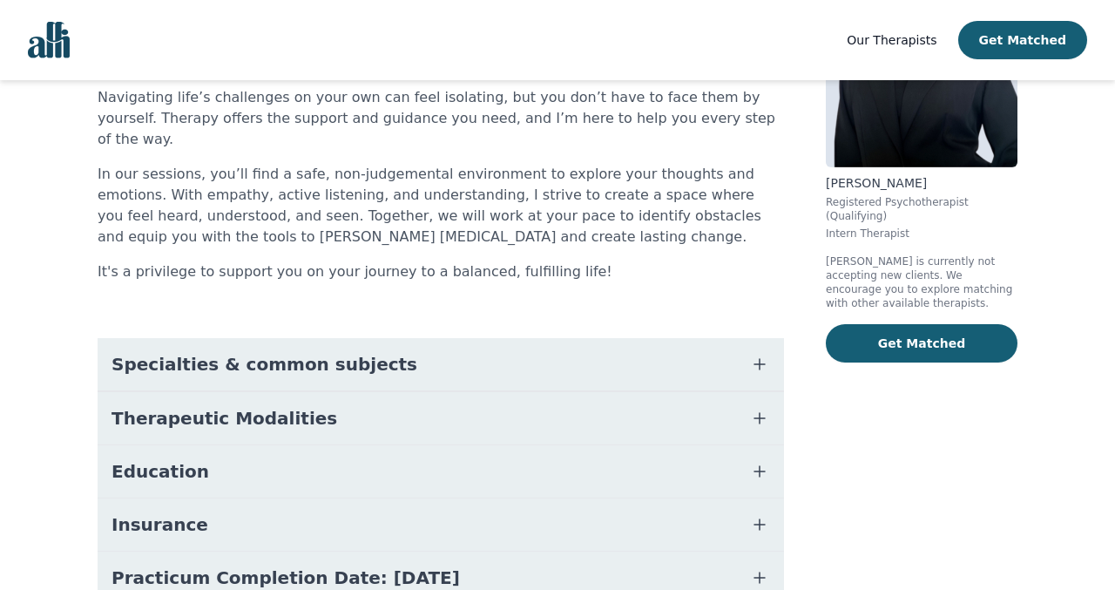
click at [417, 348] on button "Specialties & common subjects" at bounding box center [441, 364] width 687 height 52
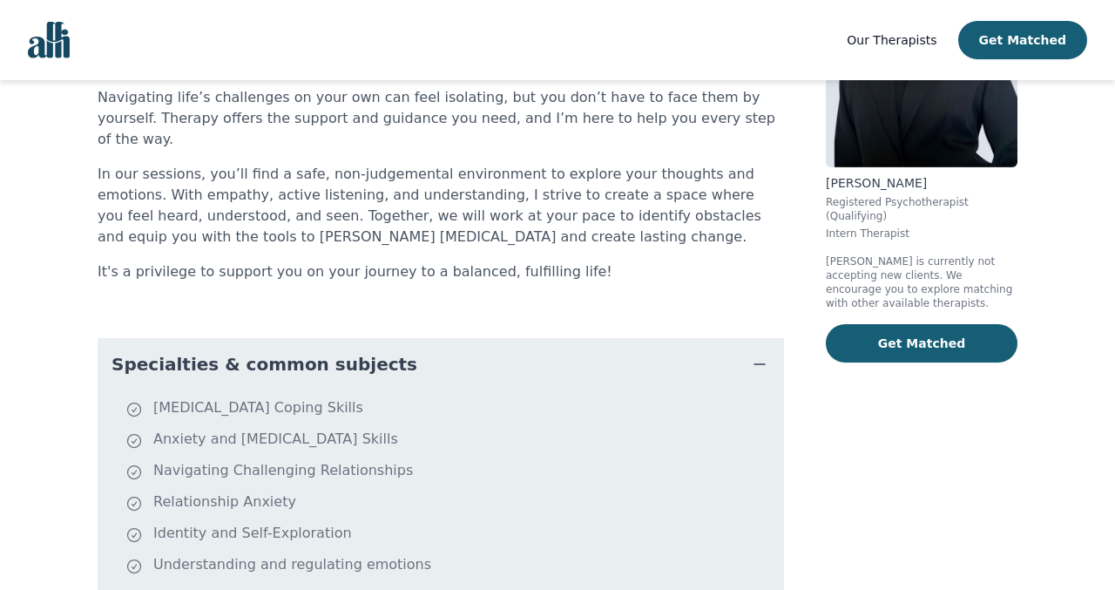
click at [418, 348] on button "Specialties & common subjects" at bounding box center [441, 364] width 687 height 52
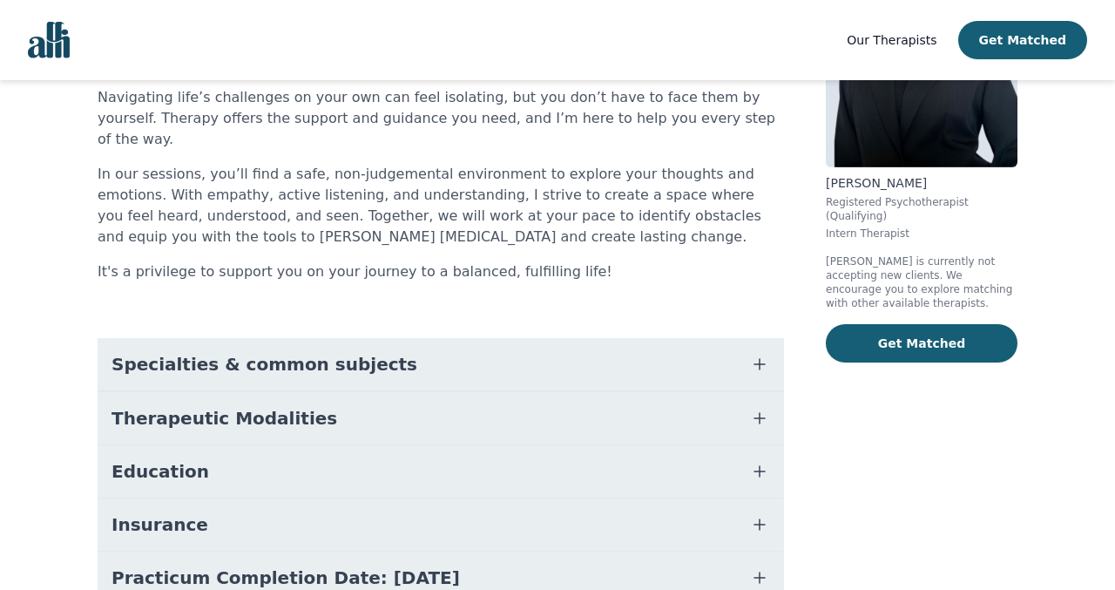
click at [399, 398] on button "Therapeutic Modalities" at bounding box center [441, 418] width 687 height 52
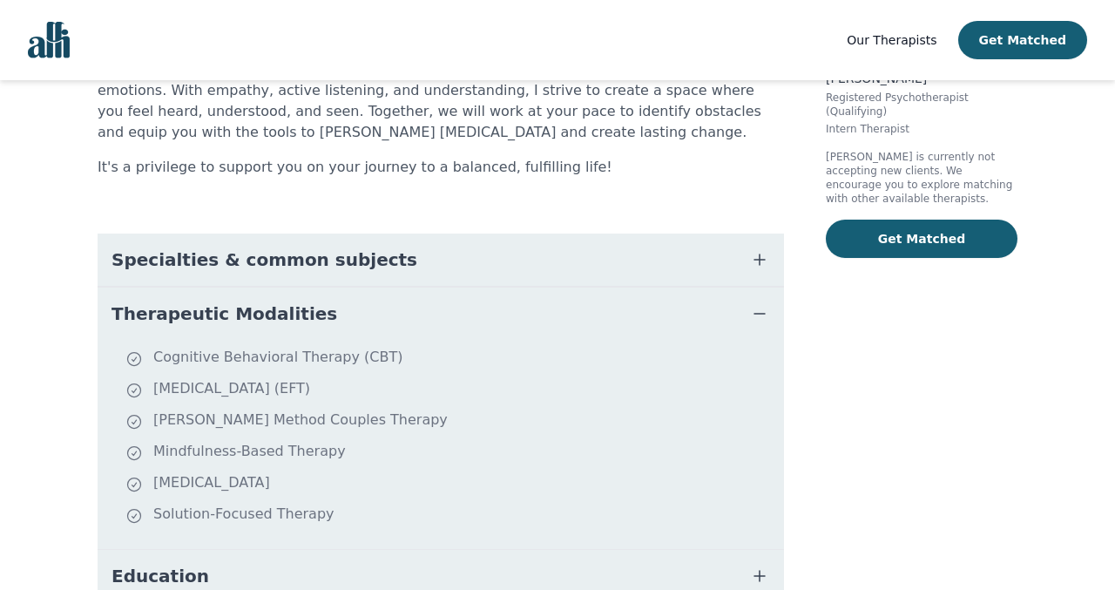
scroll to position [319, 0]
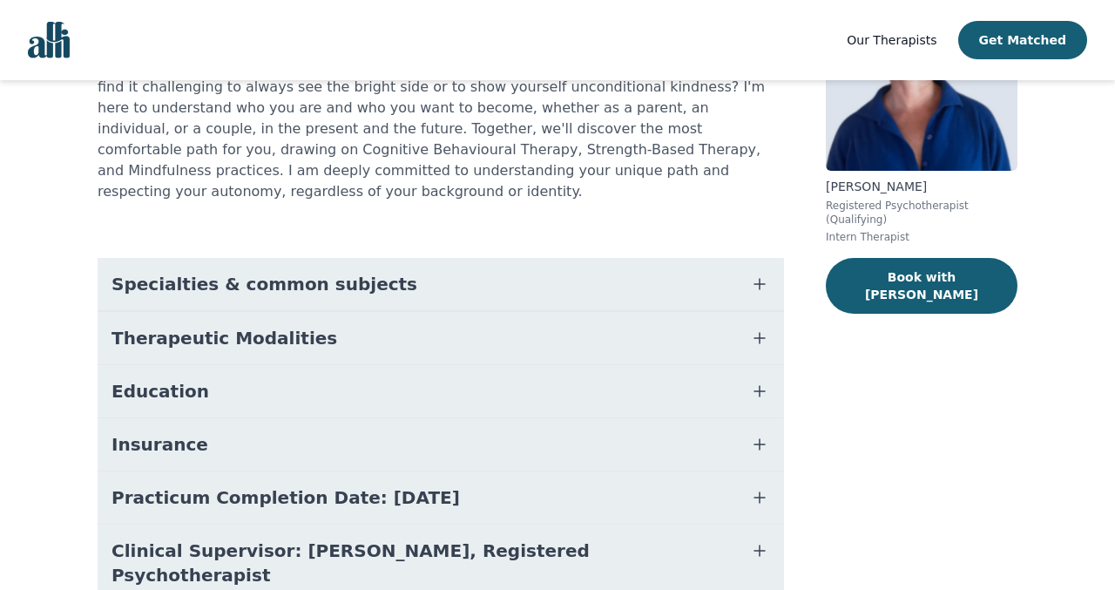
scroll to position [203, 0]
click at [451, 269] on button "Specialties & common subjects" at bounding box center [441, 283] width 687 height 52
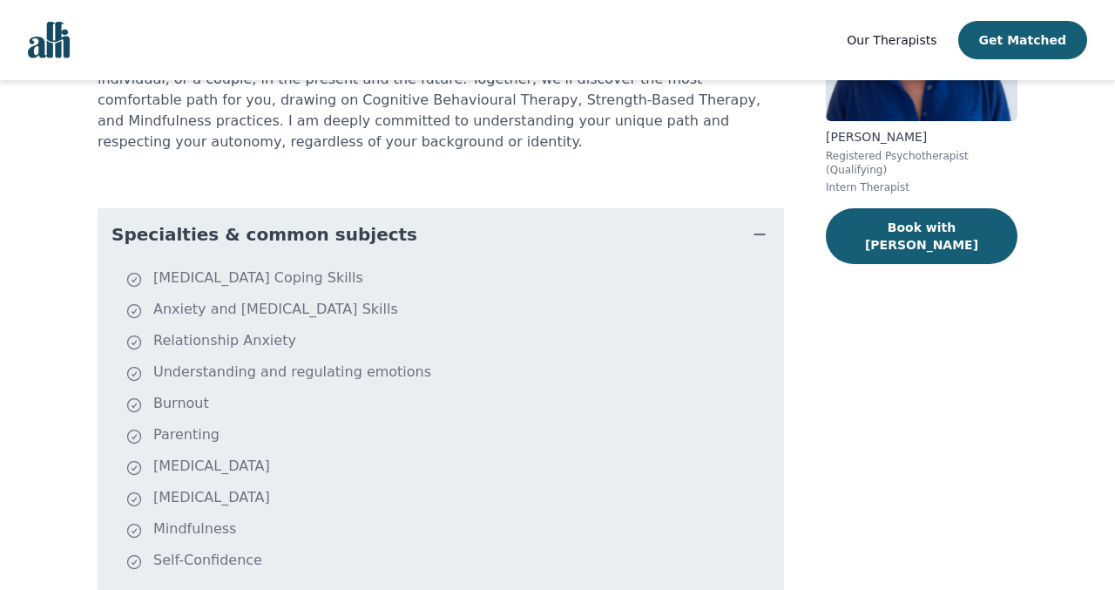
scroll to position [247, 0]
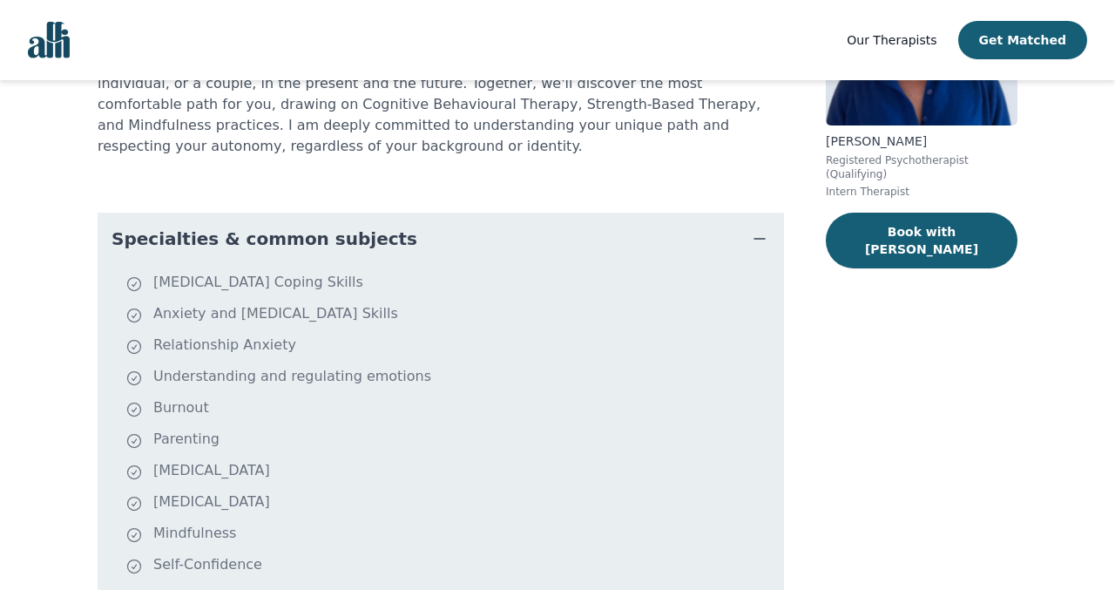
click at [451, 236] on button "Specialties & common subjects" at bounding box center [441, 239] width 687 height 52
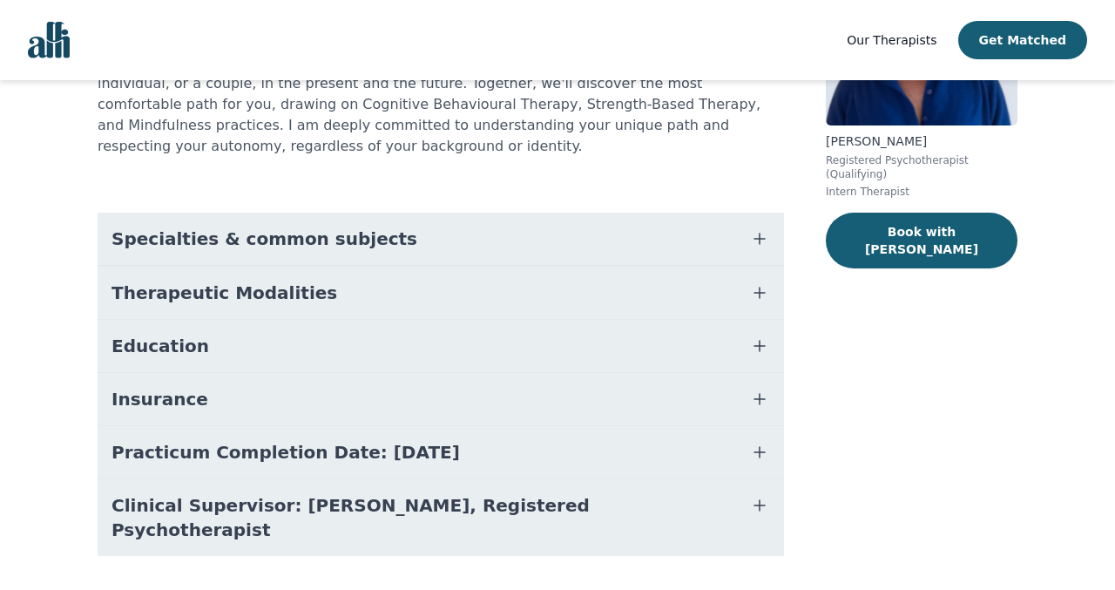
click at [436, 277] on button "Therapeutic Modalities" at bounding box center [441, 293] width 687 height 52
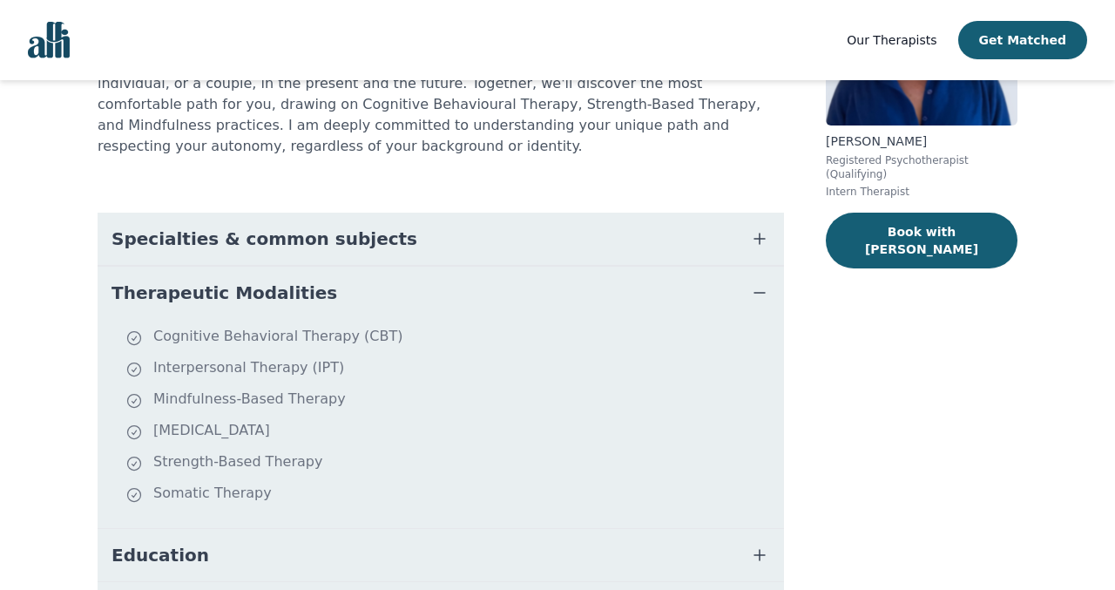
click at [436, 277] on button "Therapeutic Modalities" at bounding box center [441, 293] width 687 height 52
